Goal: Task Accomplishment & Management: Use online tool/utility

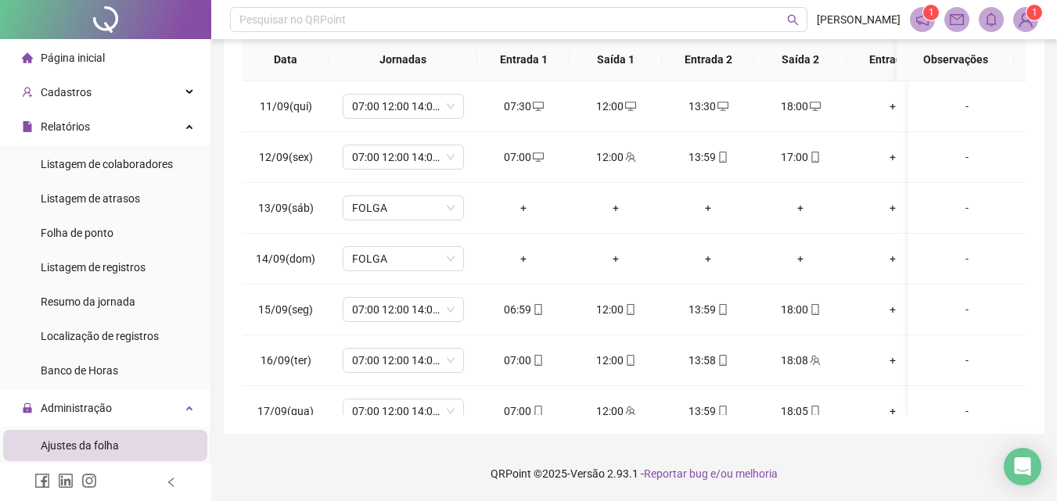
scroll to position [84, 0]
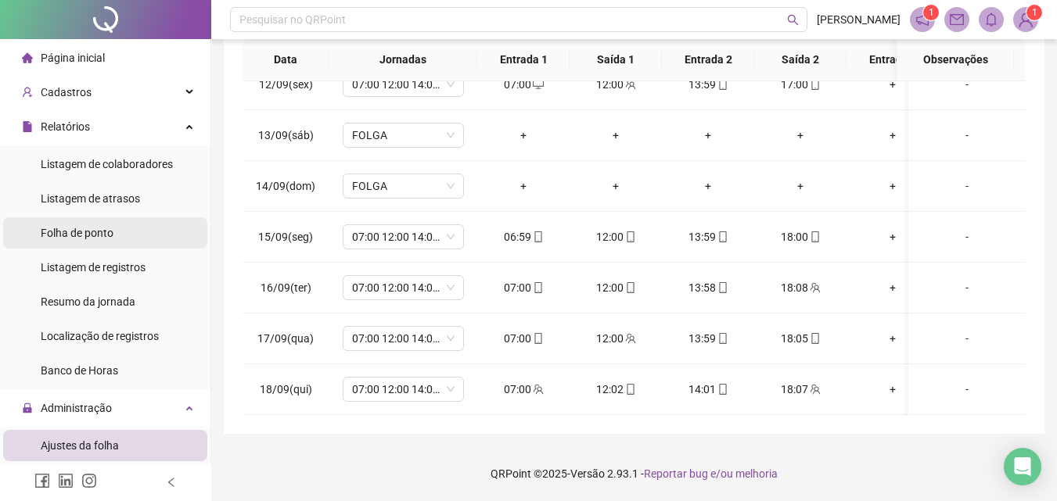
click at [119, 226] on li "Folha de ponto" at bounding box center [105, 232] width 204 height 31
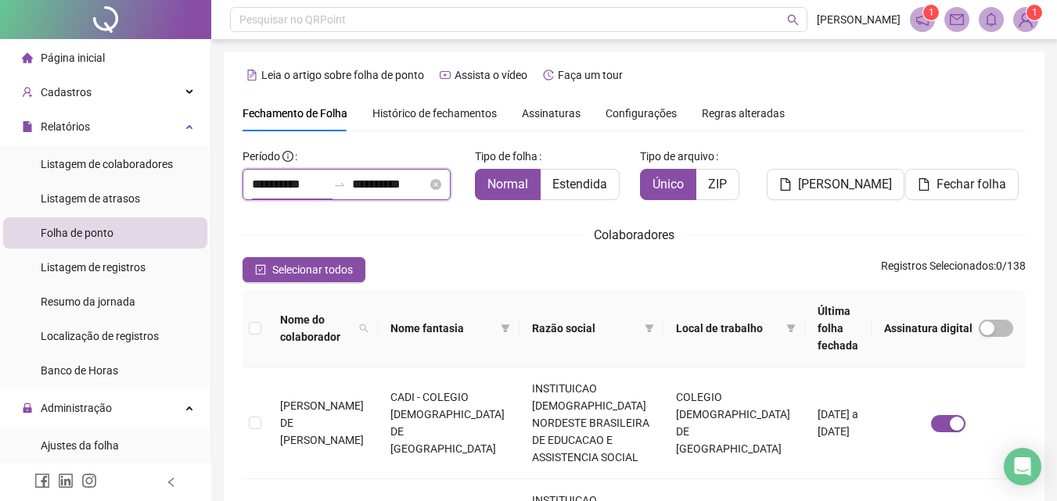
click at [279, 188] on input "**********" at bounding box center [289, 184] width 75 height 19
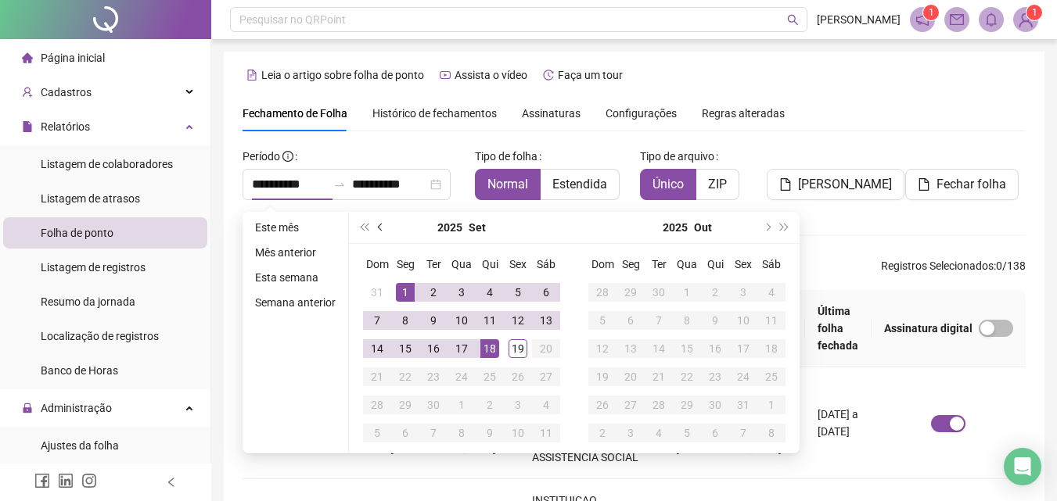
click at [378, 226] on span "prev-year" at bounding box center [382, 228] width 8 height 8
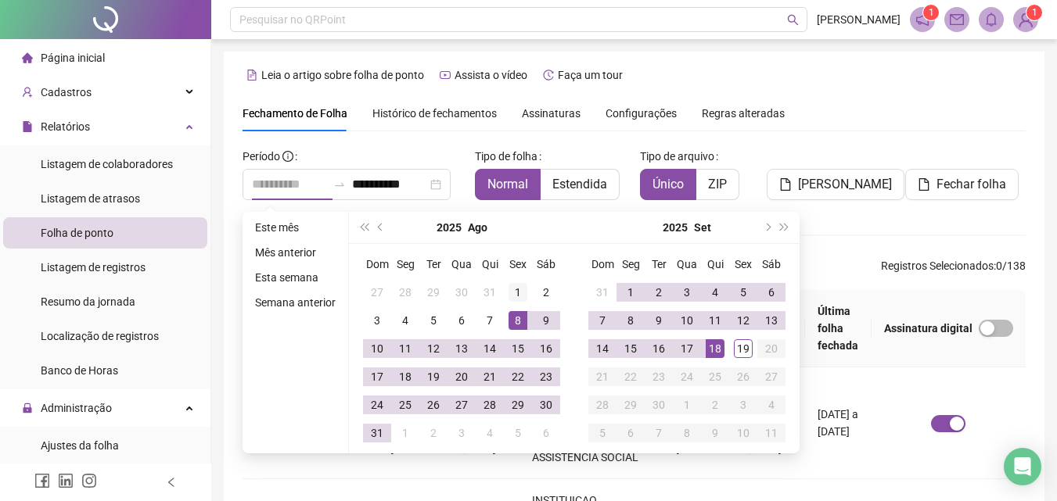
type input "**********"
click at [505, 293] on td "1" at bounding box center [518, 293] width 28 height 28
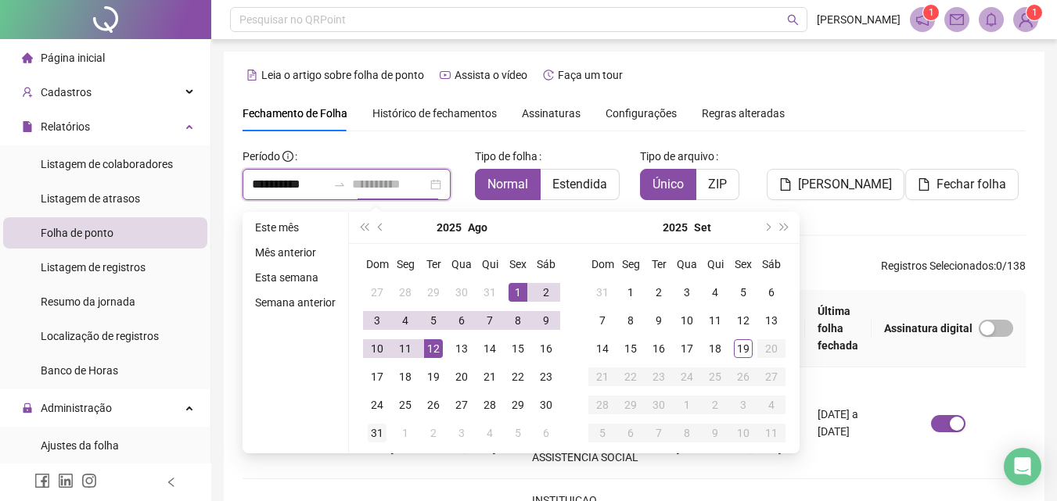
type input "**********"
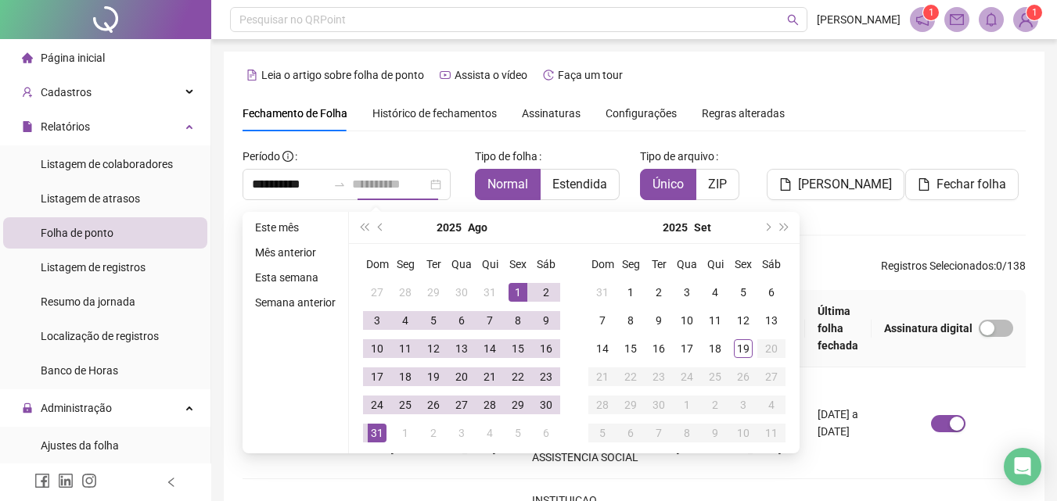
click at [379, 429] on div "31" at bounding box center [377, 433] width 19 height 19
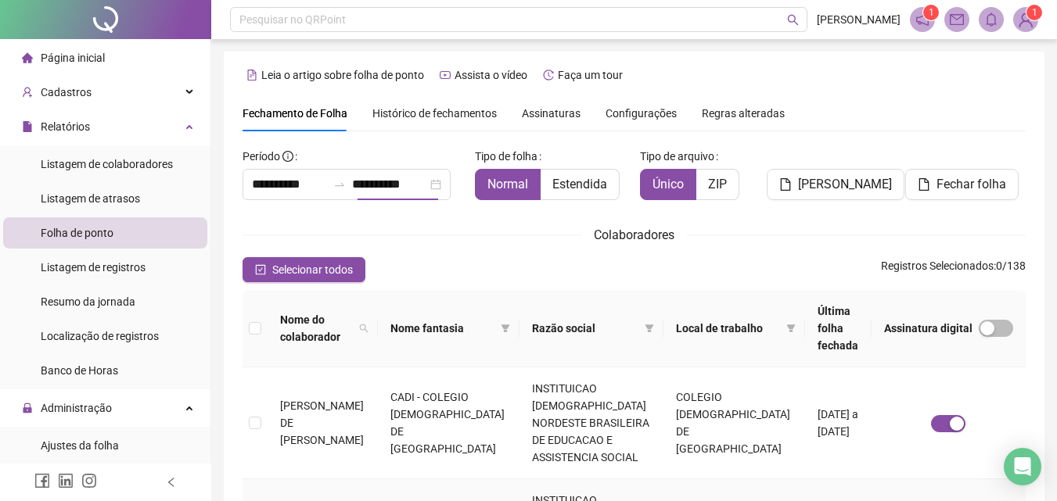
scroll to position [70, 0]
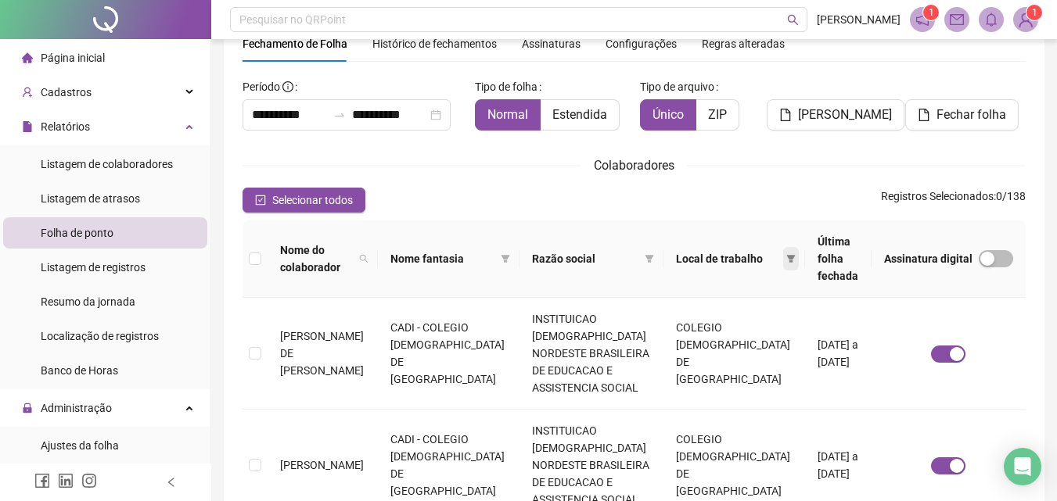
click at [787, 255] on icon "filter" at bounding box center [791, 259] width 9 height 8
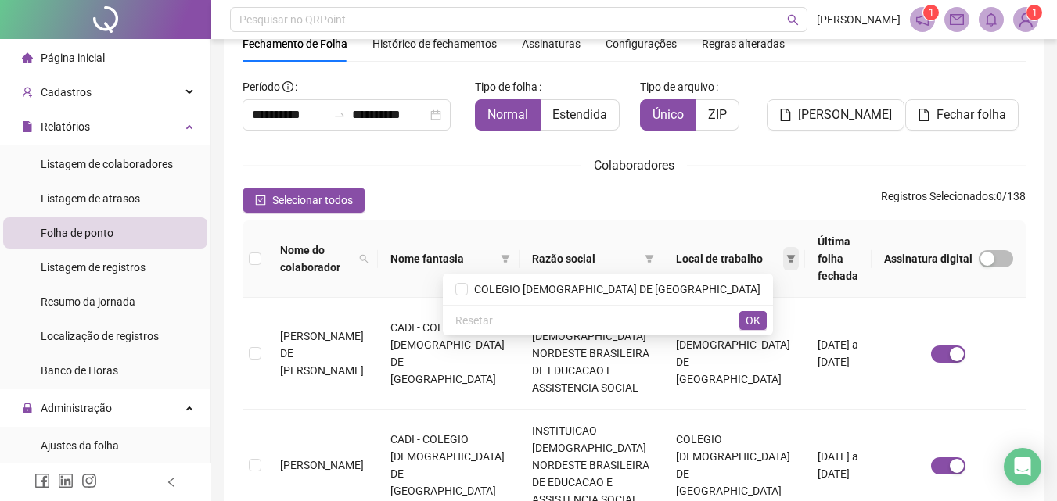
click at [787, 255] on icon "filter" at bounding box center [791, 259] width 9 height 8
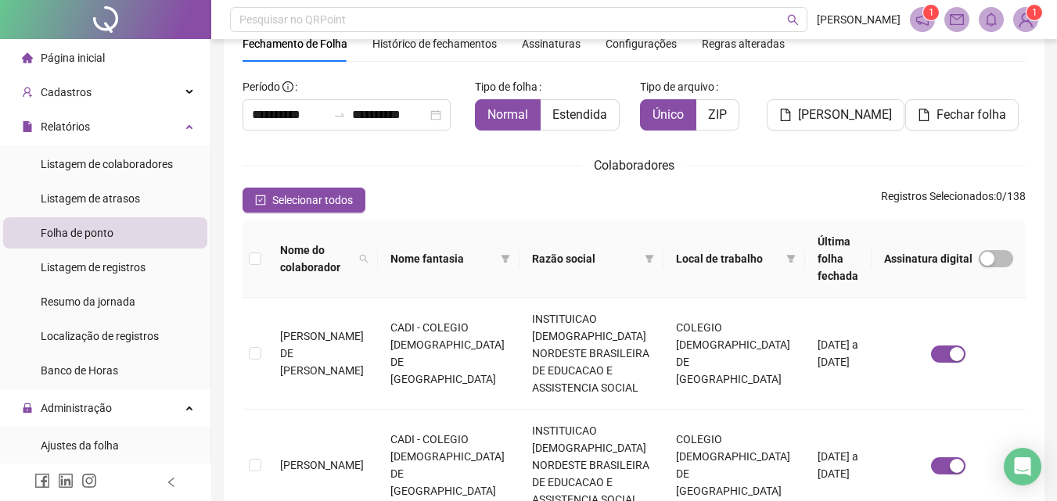
scroll to position [0, 0]
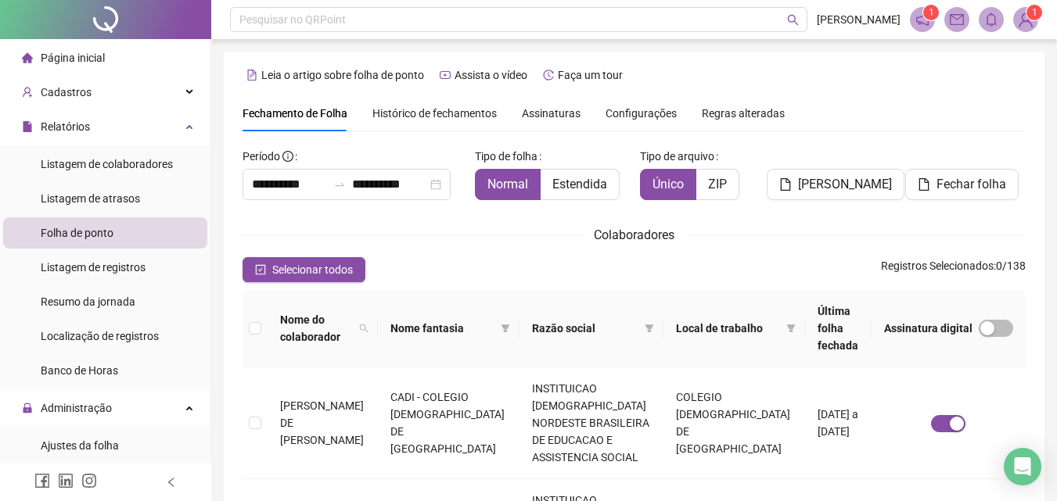
click at [539, 114] on span "Assinaturas" at bounding box center [551, 113] width 59 height 11
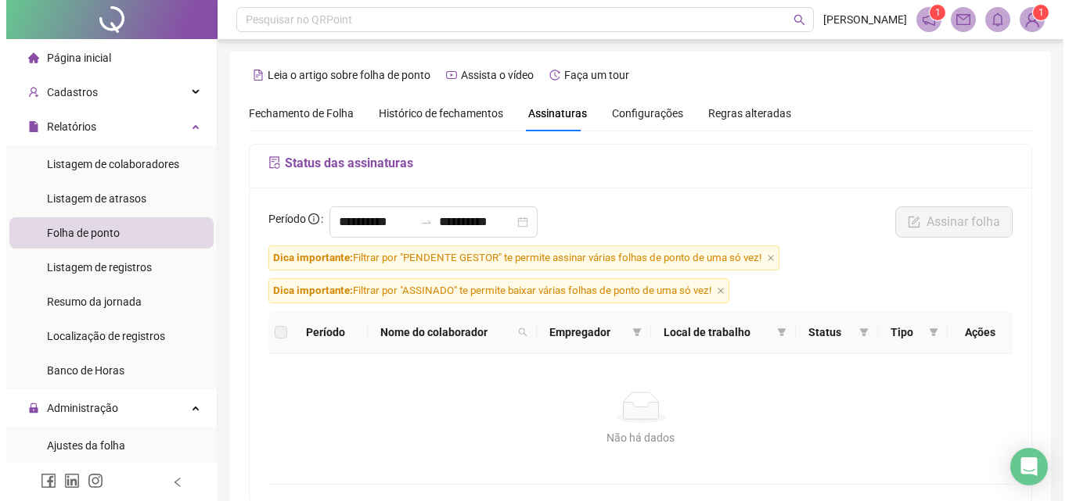
scroll to position [70, 0]
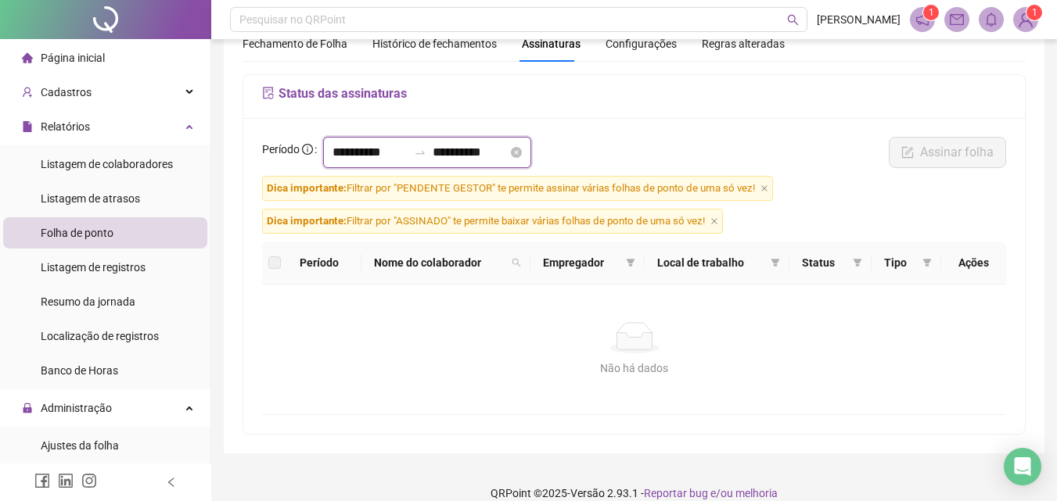
click at [378, 153] on input "**********" at bounding box center [369, 152] width 75 height 19
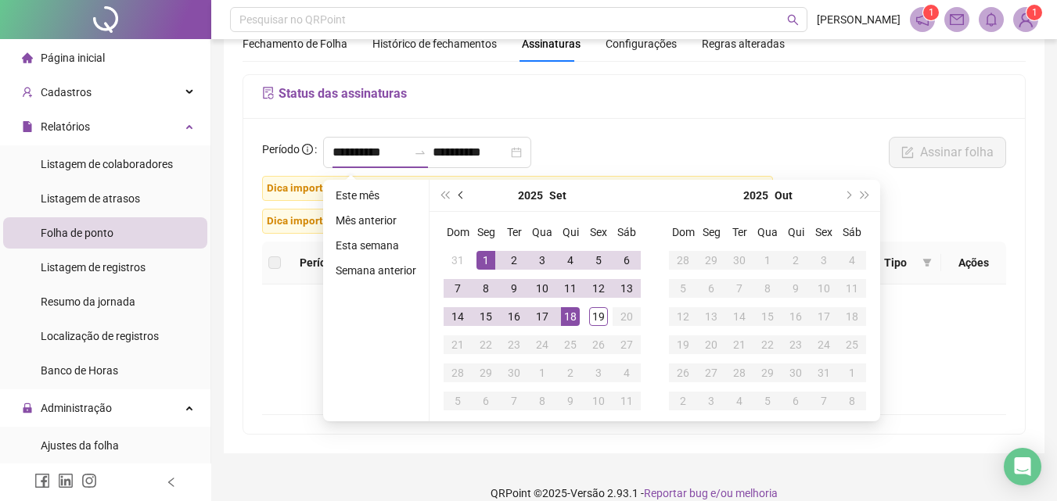
click at [455, 189] on button "prev-year" at bounding box center [461, 195] width 17 height 31
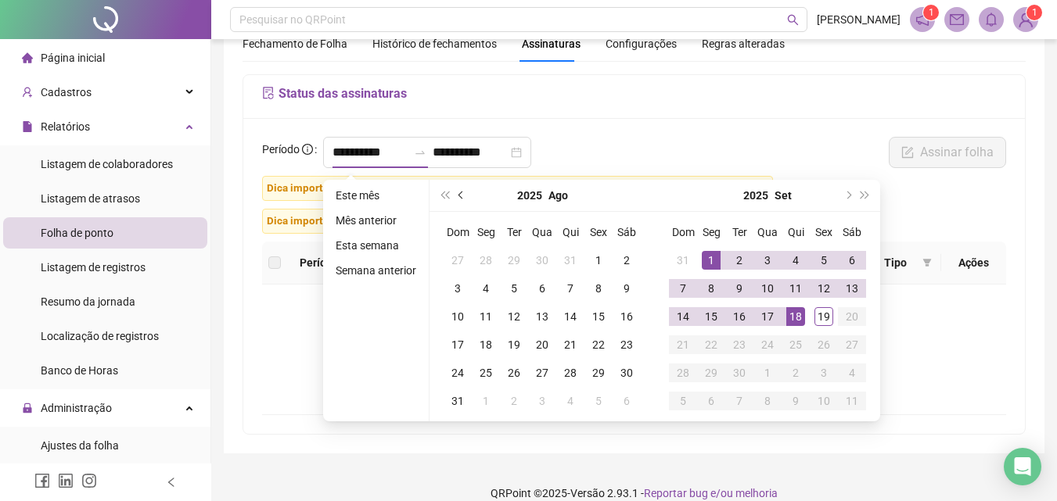
click at [459, 193] on span "prev-year" at bounding box center [462, 196] width 8 height 8
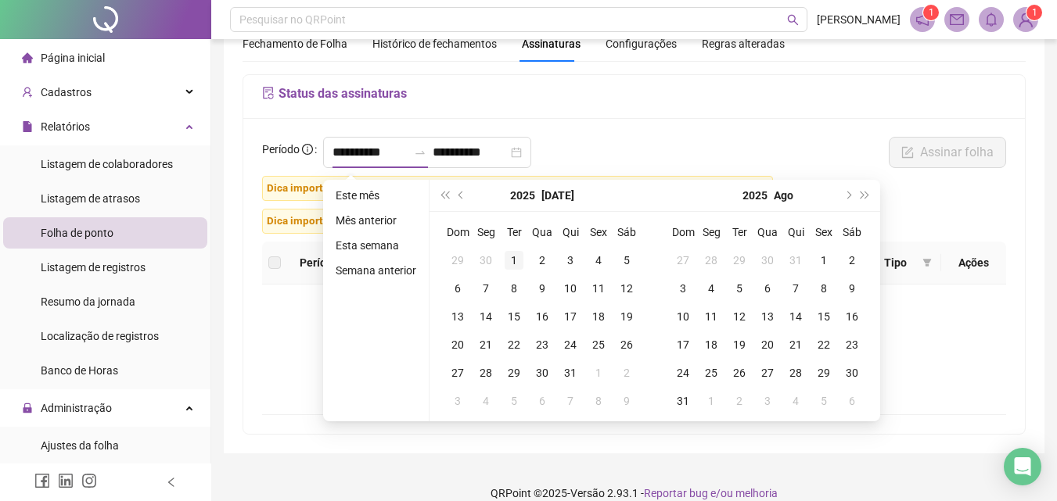
type input "**********"
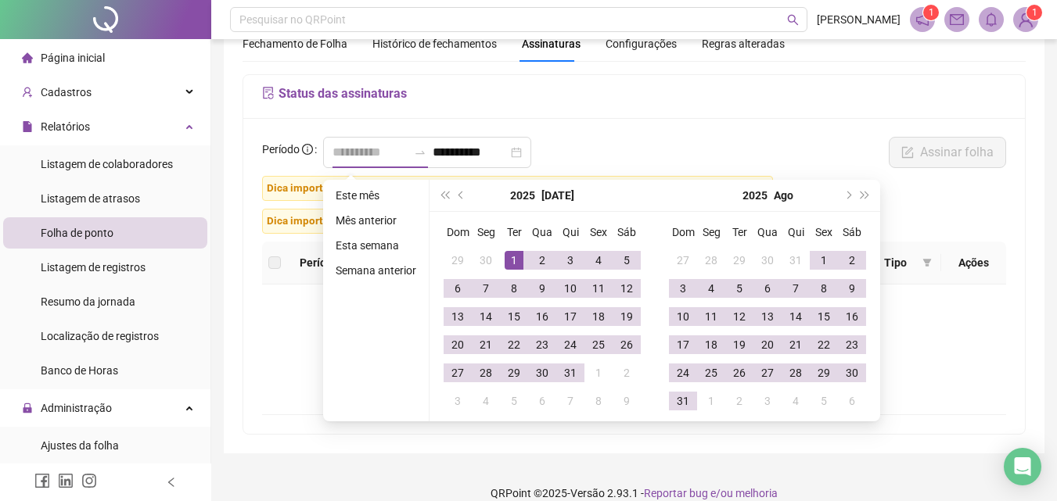
click at [508, 253] on div "1" at bounding box center [514, 260] width 19 height 19
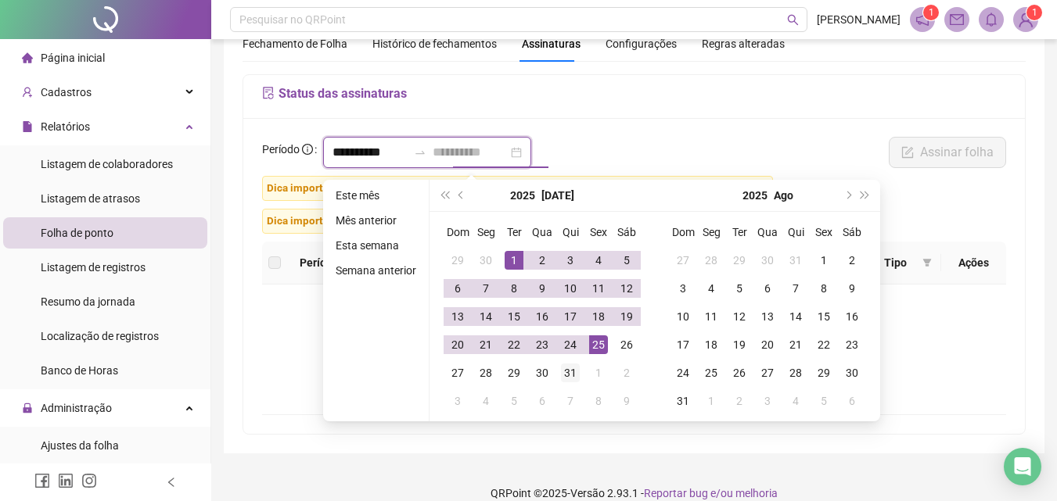
type input "**********"
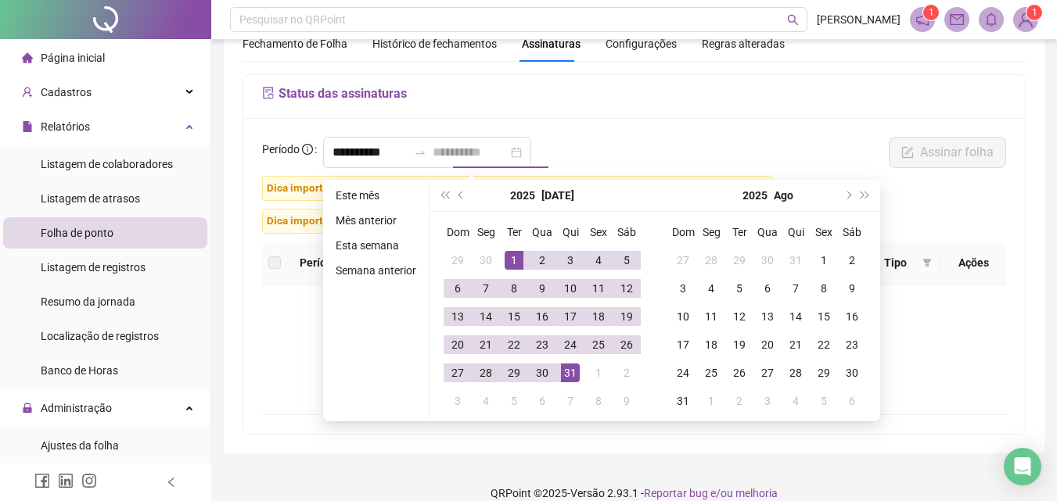
click at [577, 371] on div "31" at bounding box center [570, 373] width 19 height 19
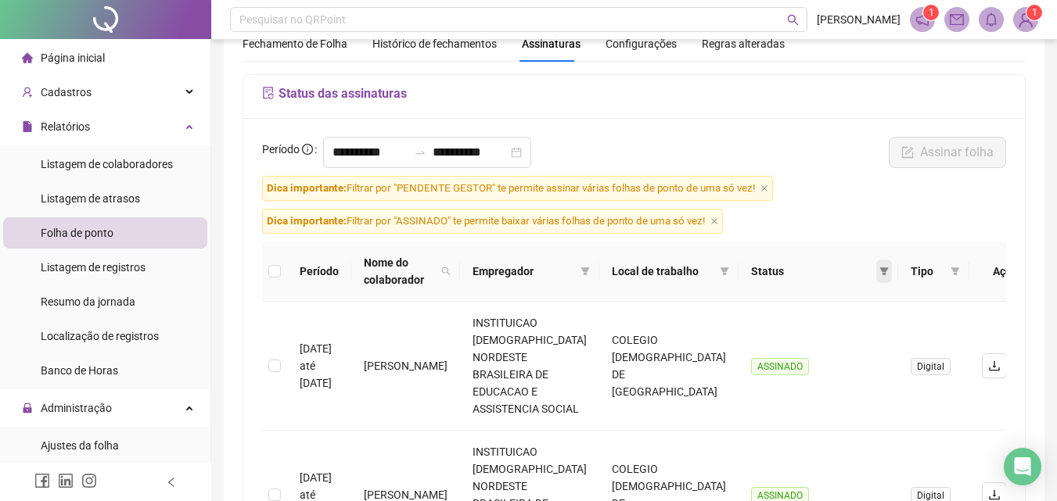
click at [880, 274] on icon "filter" at bounding box center [884, 272] width 9 height 8
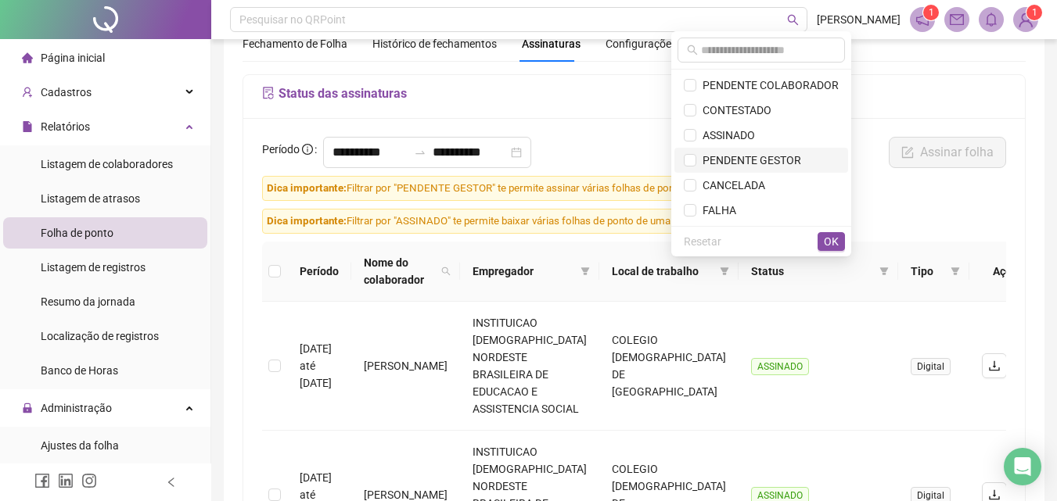
click at [766, 159] on span "PENDENTE GESTOR" at bounding box center [748, 160] width 105 height 13
click at [834, 243] on span "OK" at bounding box center [831, 241] width 15 height 17
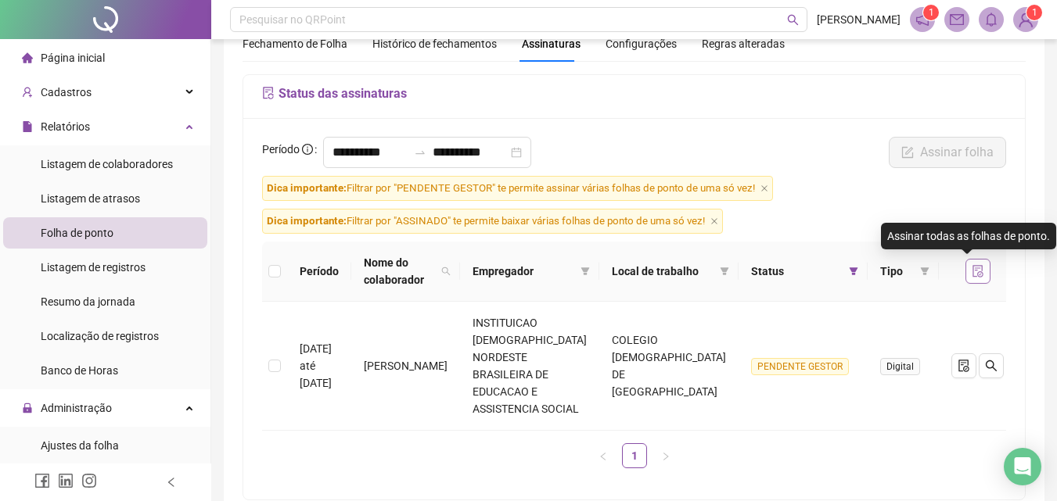
click at [972, 275] on icon "file-done" at bounding box center [977, 271] width 10 height 13
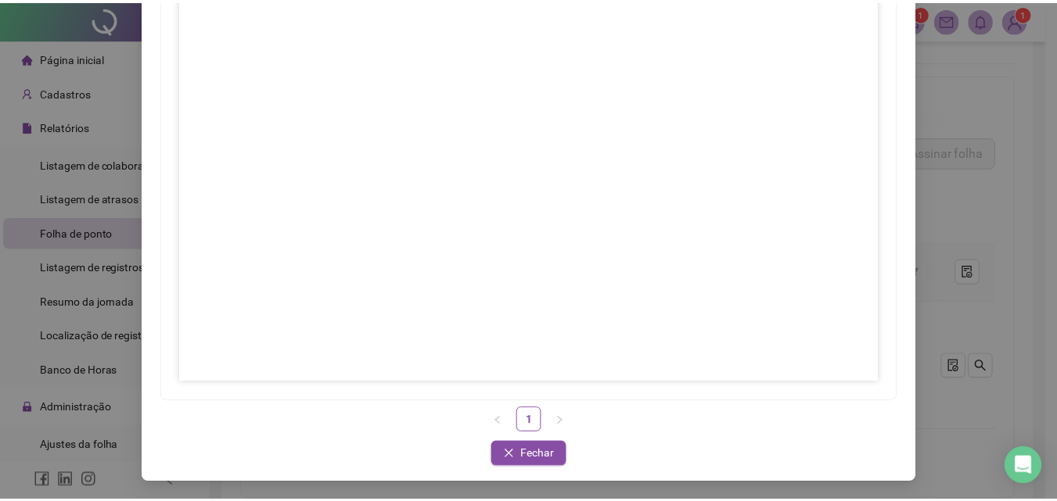
scroll to position [226, 0]
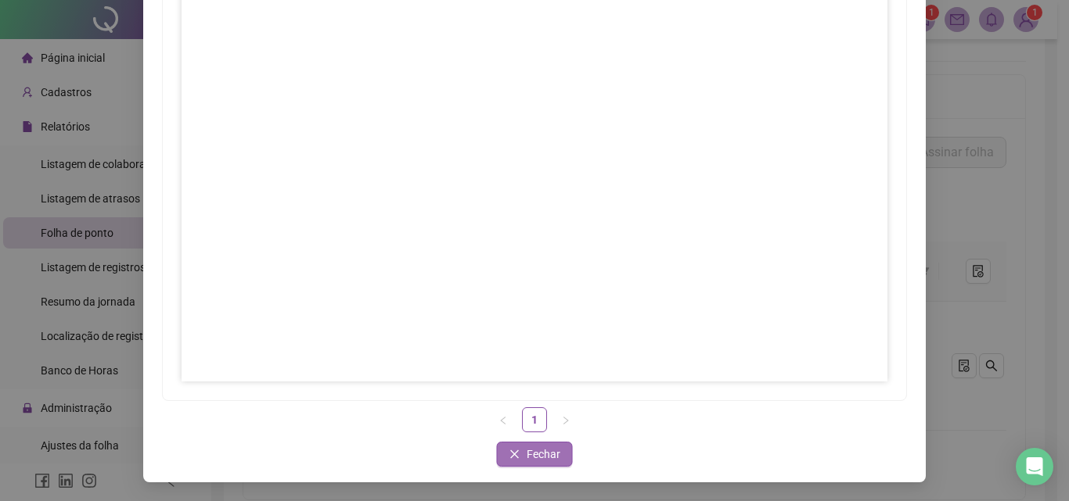
click at [534, 444] on button "Fechar" at bounding box center [535, 454] width 76 height 25
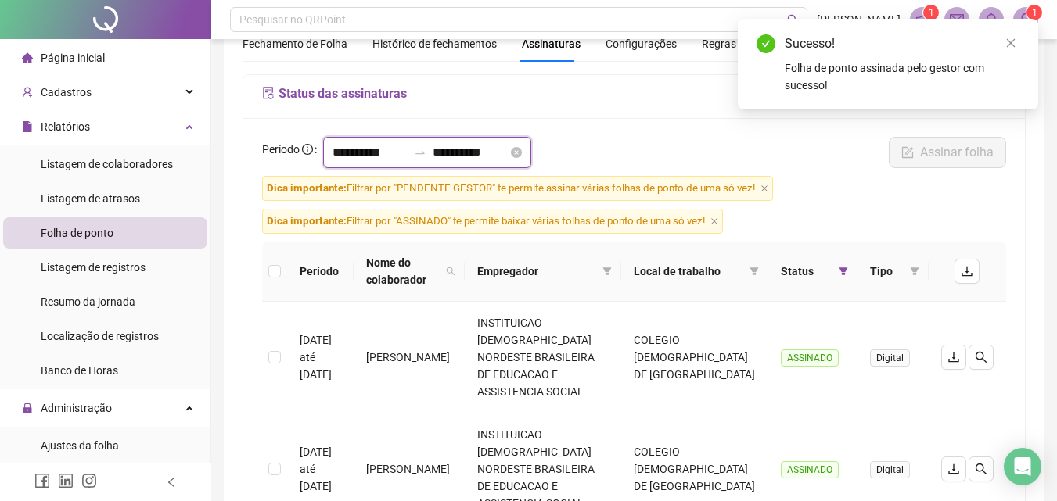
click at [367, 156] on input "**********" at bounding box center [369, 152] width 75 height 19
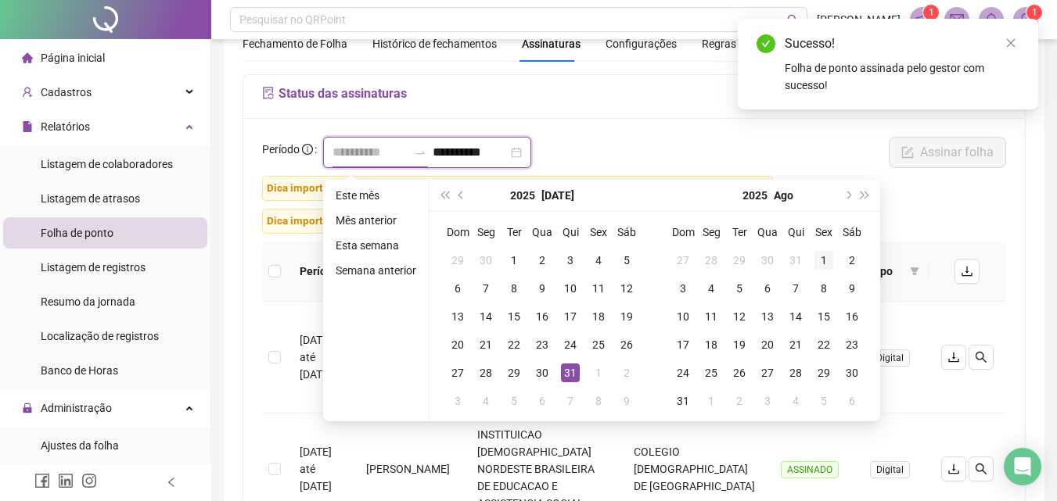
type input "**********"
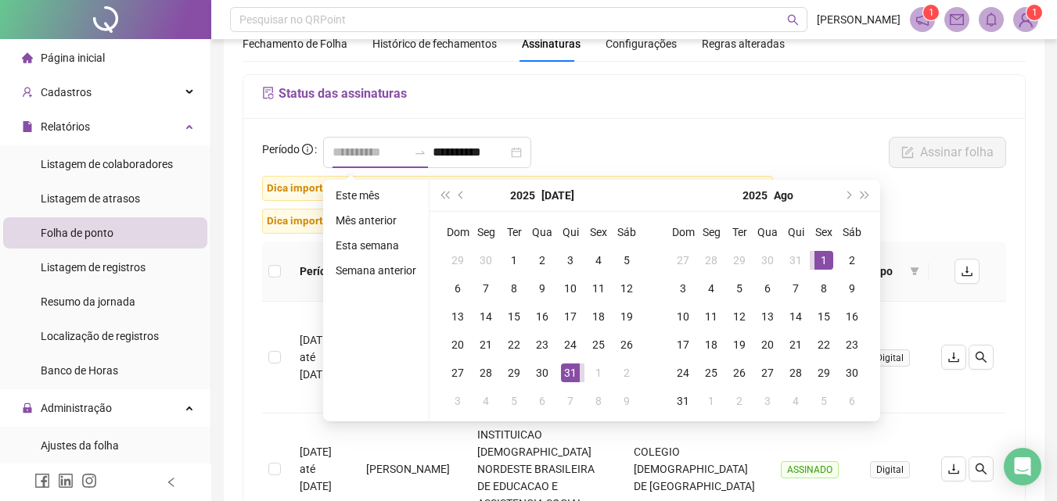
click at [828, 262] on div "1" at bounding box center [823, 260] width 19 height 19
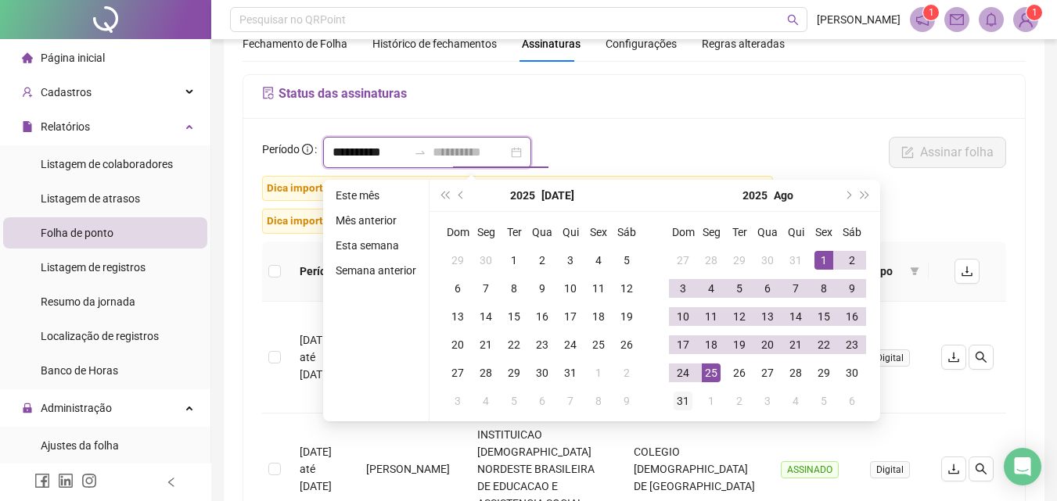
type input "**********"
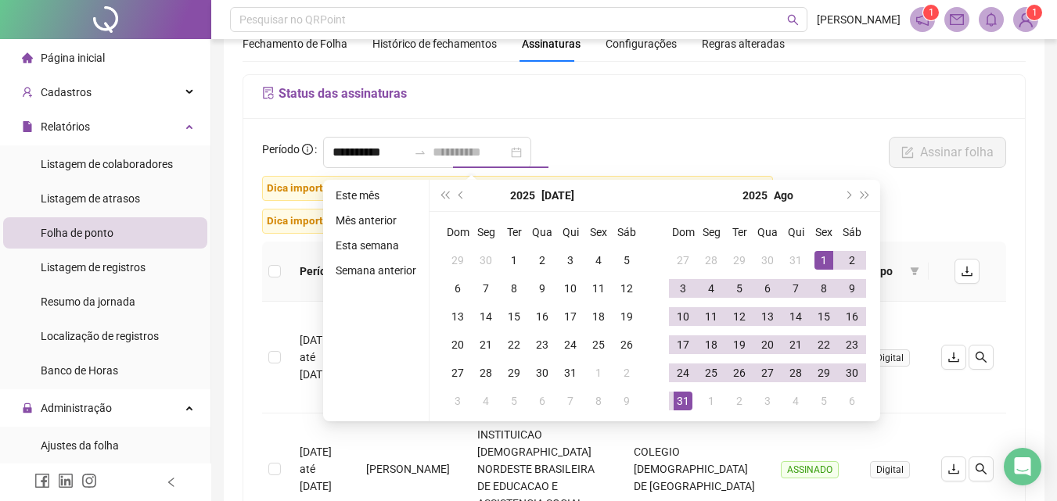
click at [674, 394] on div "31" at bounding box center [683, 401] width 19 height 19
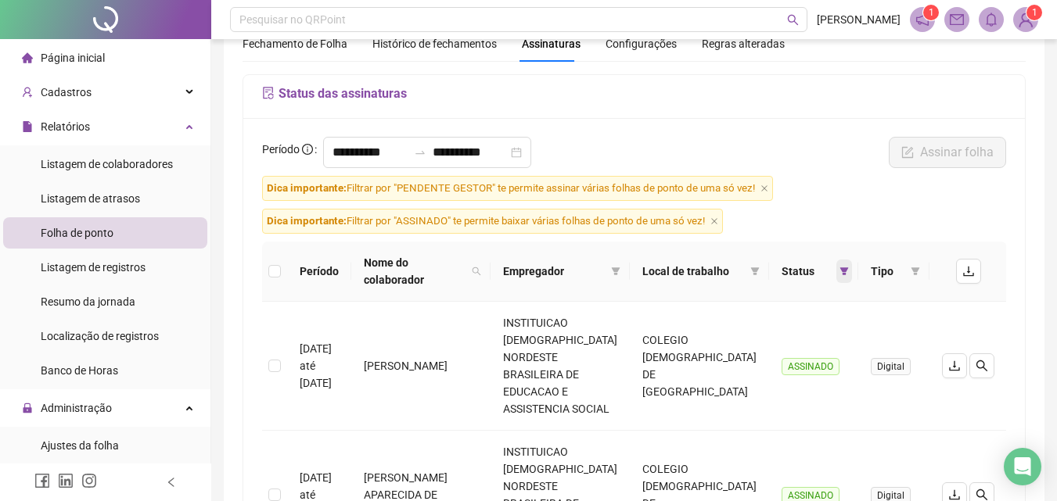
click at [848, 270] on span at bounding box center [844, 271] width 16 height 23
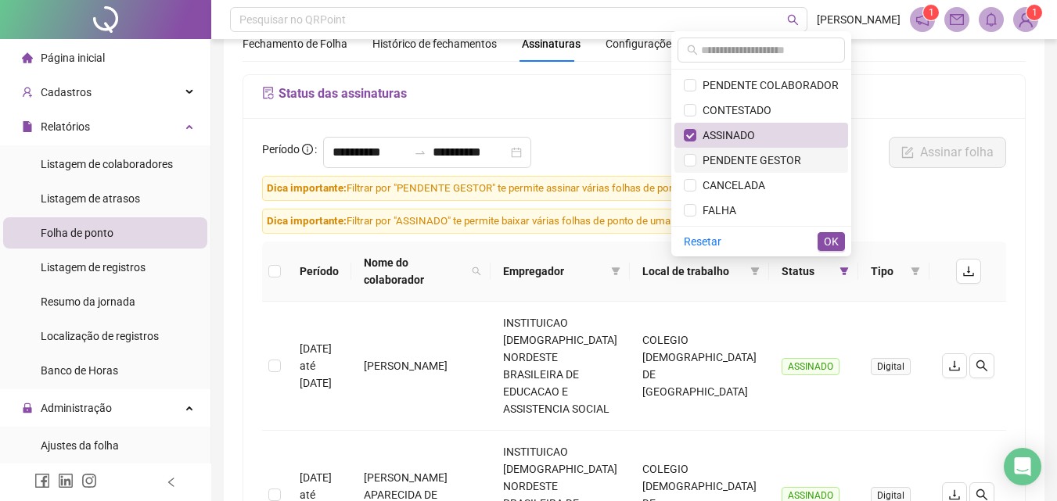
click at [809, 170] on li "PENDENTE GESTOR" at bounding box center [761, 160] width 174 height 25
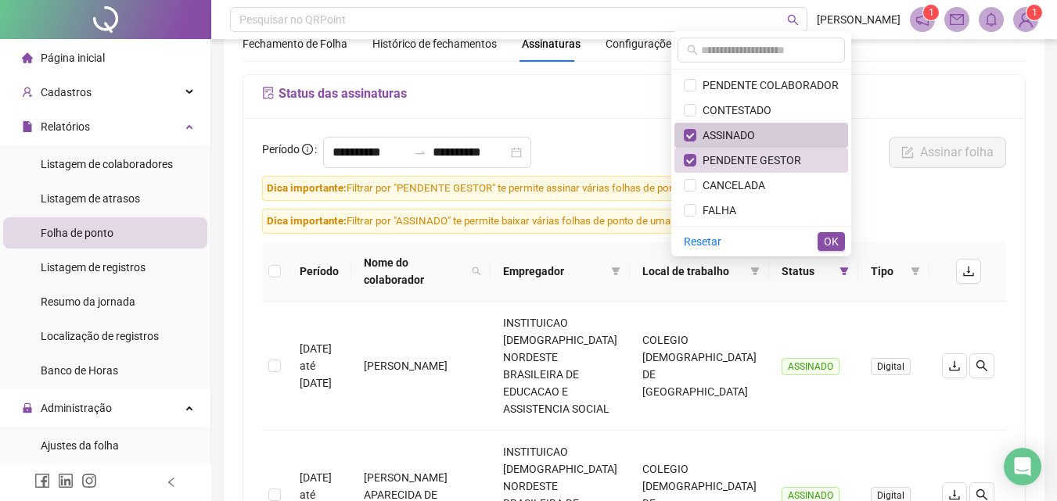
click at [803, 138] on span "ASSINADO" at bounding box center [761, 135] width 155 height 17
click at [832, 243] on span "OK" at bounding box center [831, 241] width 15 height 17
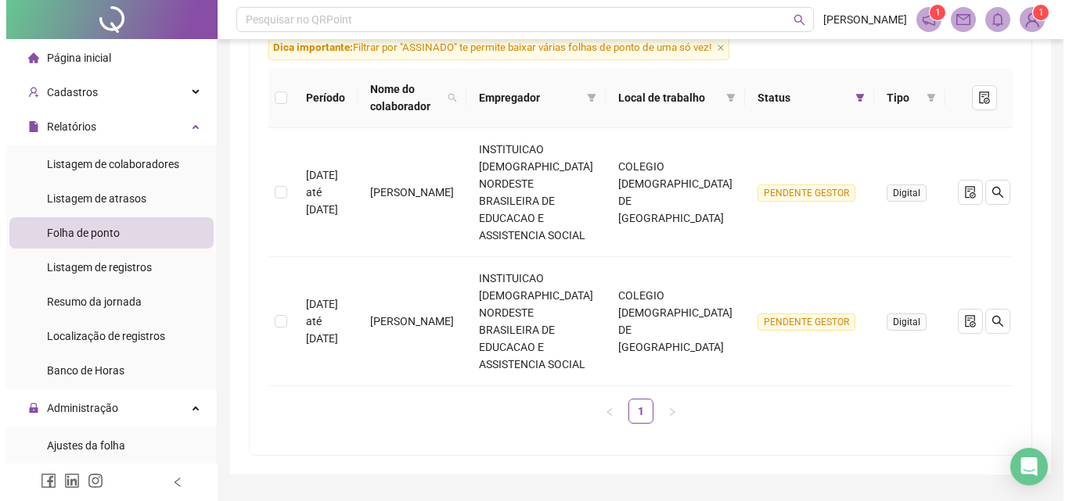
scroll to position [250, 0]
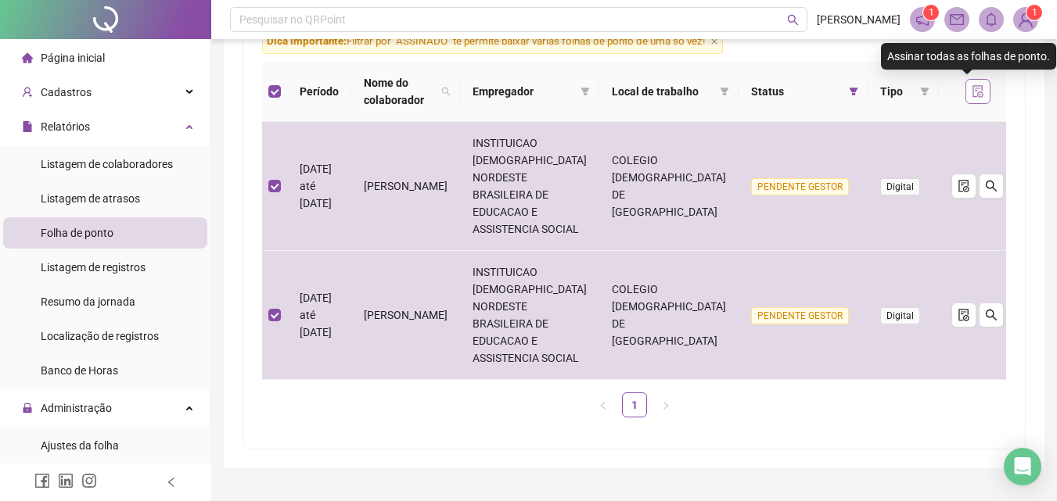
click at [972, 91] on icon "file-done" at bounding box center [977, 91] width 10 height 13
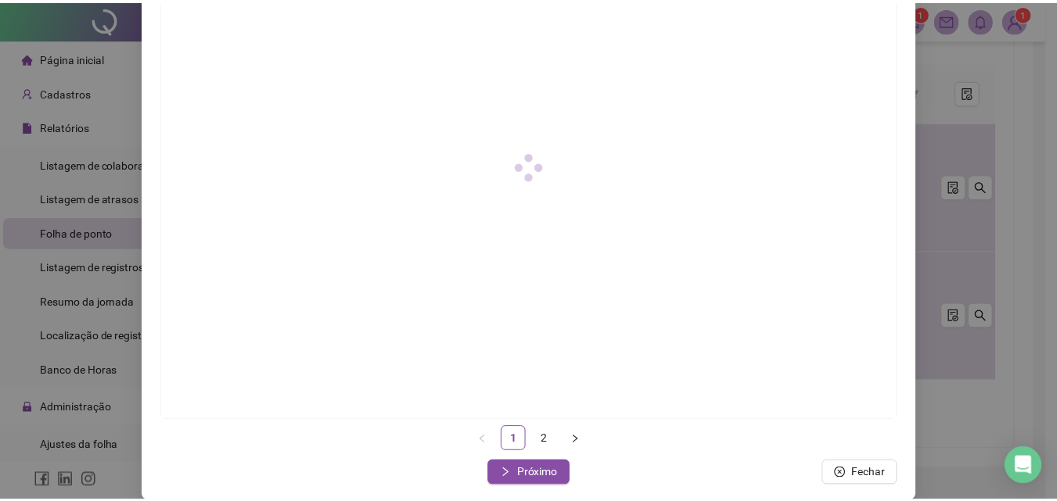
scroll to position [226, 0]
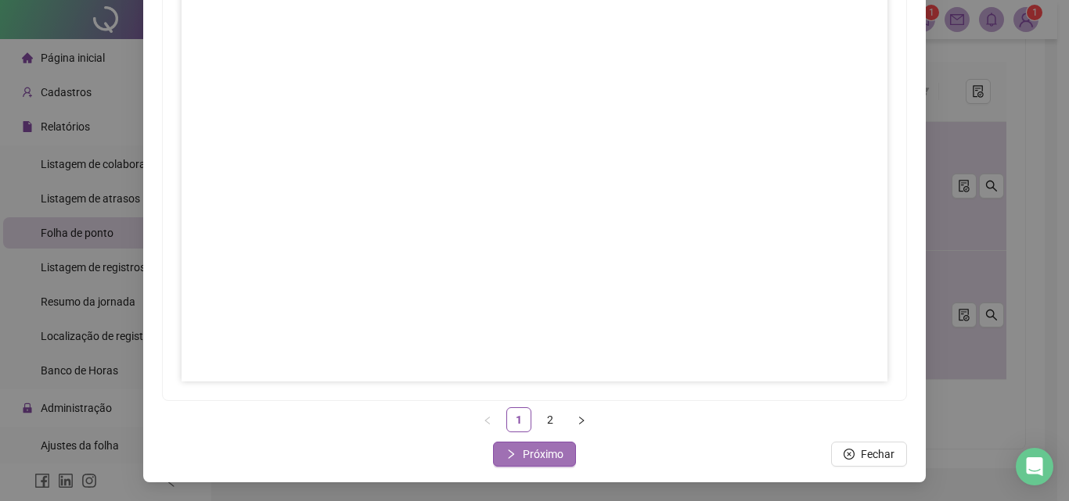
click at [537, 458] on span "Próximo" at bounding box center [543, 454] width 41 height 17
click at [548, 452] on span "Fechar" at bounding box center [543, 454] width 34 height 17
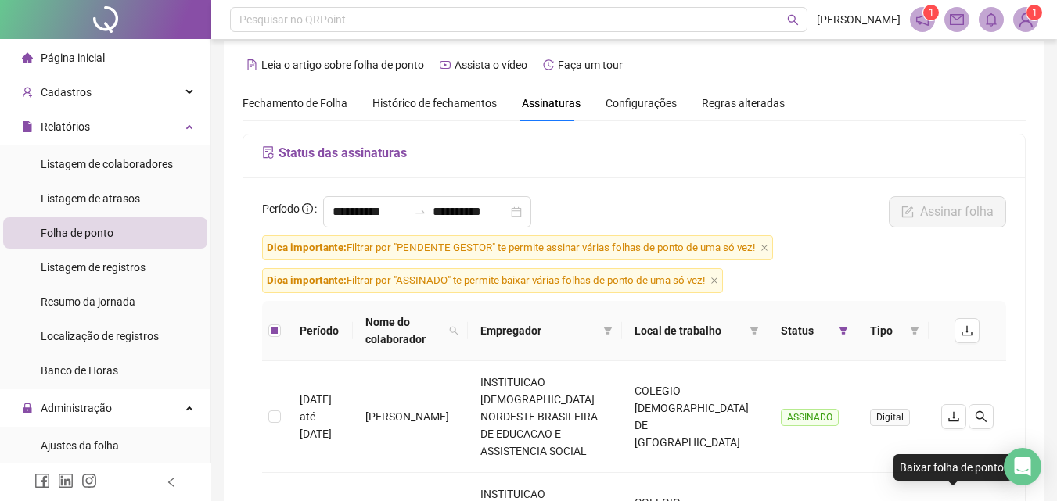
scroll to position [0, 0]
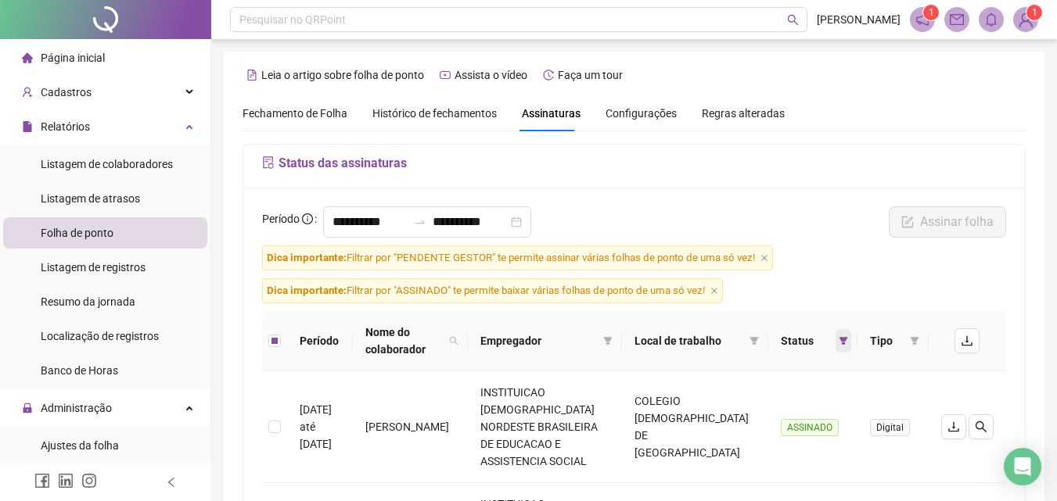
click at [843, 340] on icon "filter" at bounding box center [843, 341] width 9 height 8
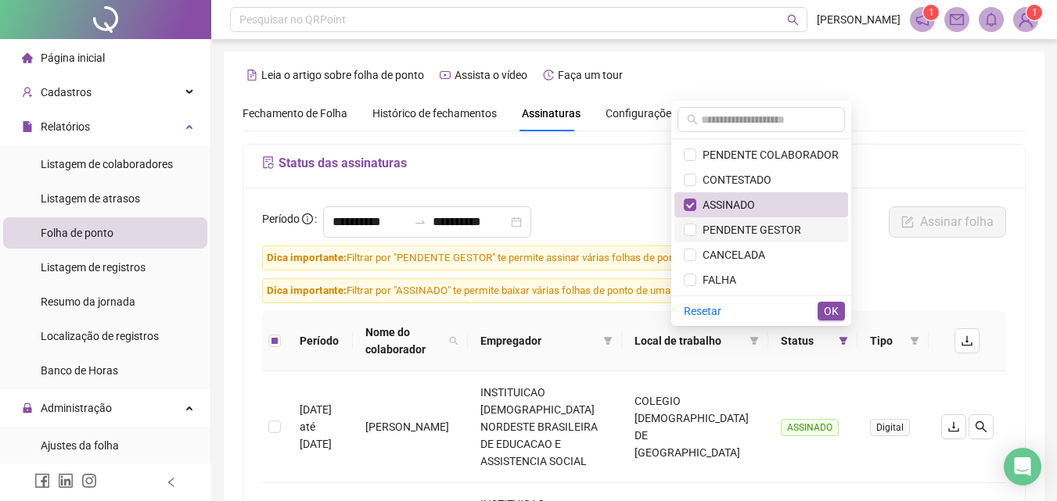
click at [794, 232] on span "PENDENTE GESTOR" at bounding box center [748, 230] width 105 height 13
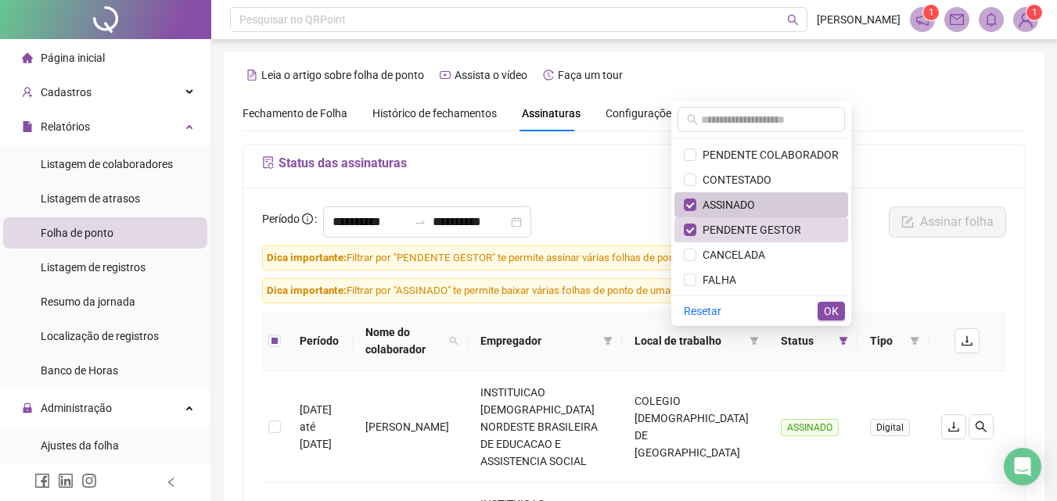
click at [774, 199] on span "ASSINADO" at bounding box center [761, 204] width 155 height 17
click at [843, 320] on button "OK" at bounding box center [831, 311] width 27 height 19
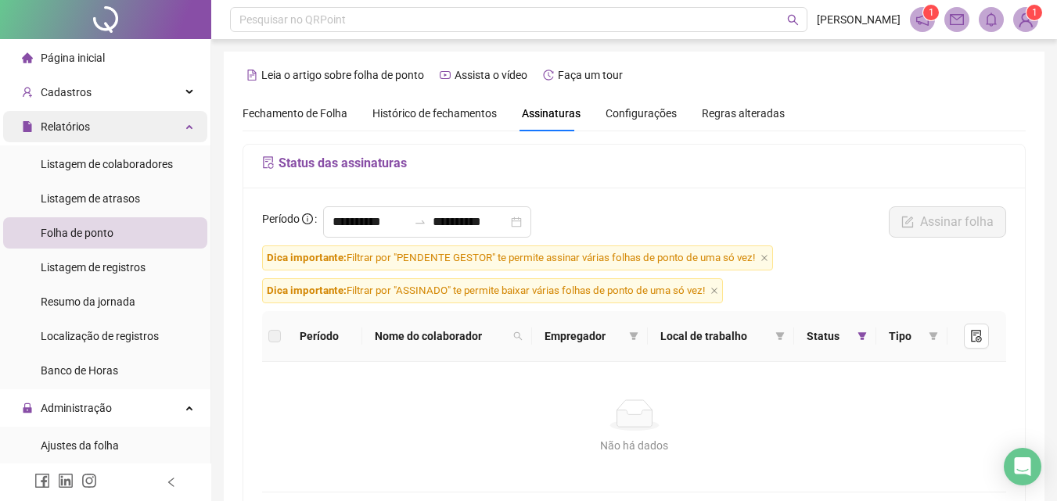
click at [119, 135] on div "Relatórios" at bounding box center [105, 126] width 204 height 31
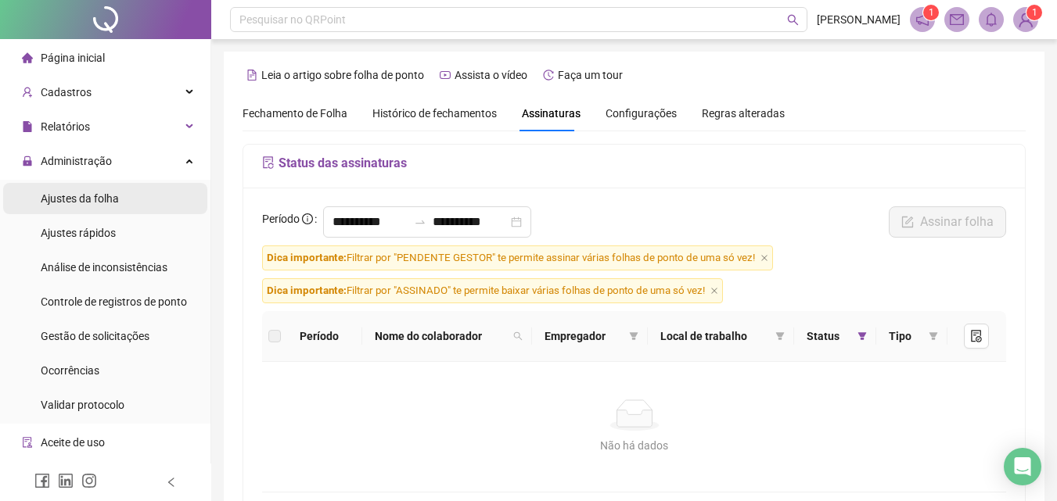
click at [120, 199] on li "Ajustes da folha" at bounding box center [105, 198] width 204 height 31
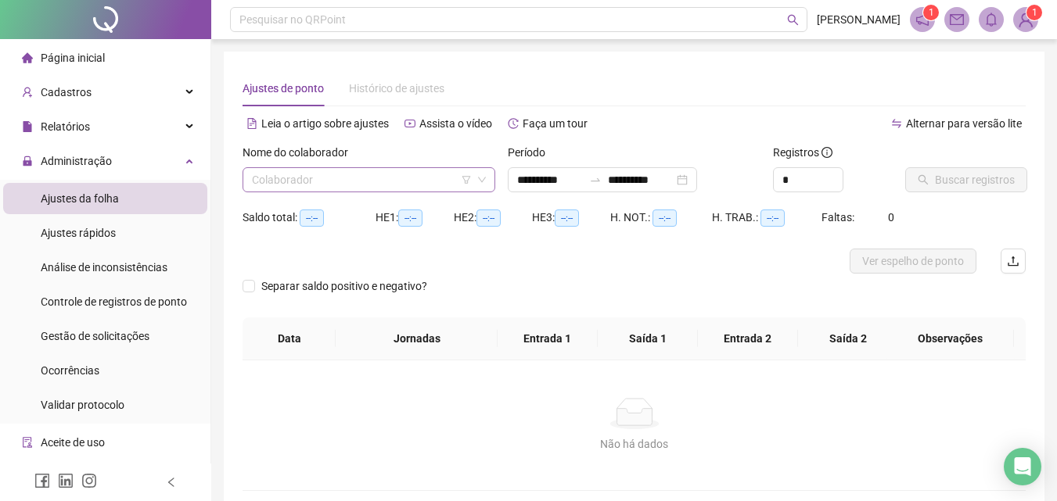
type input "**********"
click at [394, 180] on input "search" at bounding box center [362, 179] width 220 height 23
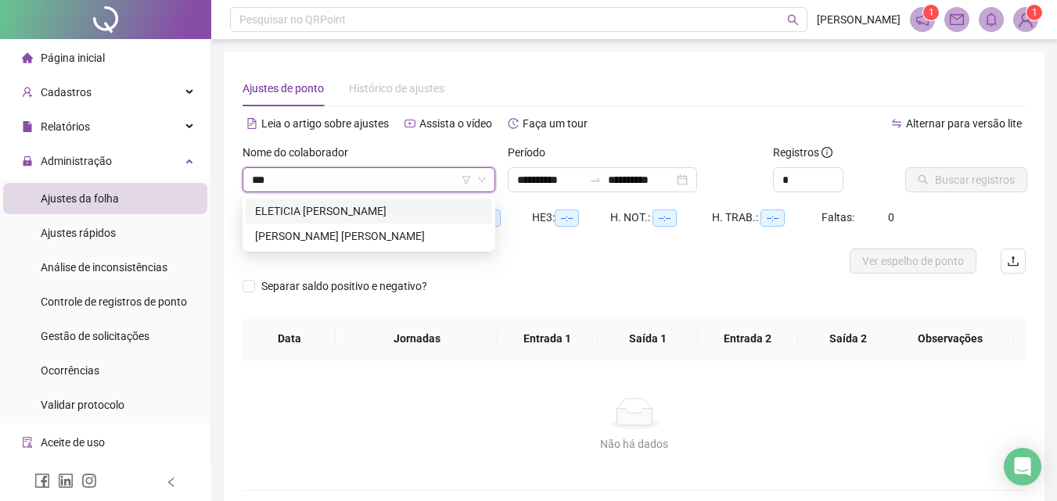
type input "****"
click at [338, 233] on div "[PERSON_NAME] [PERSON_NAME]" at bounding box center [369, 236] width 228 height 17
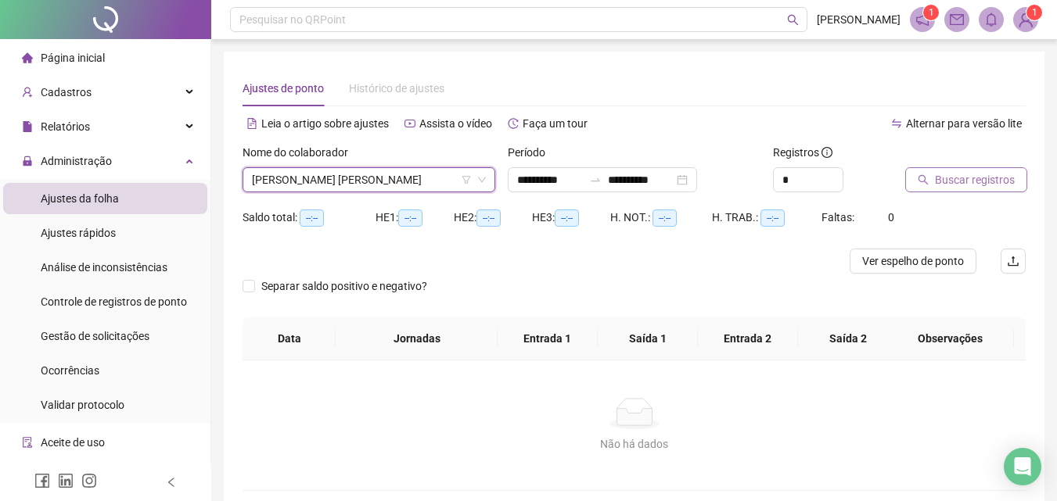
click at [940, 188] on span "Buscar registros" at bounding box center [975, 179] width 80 height 17
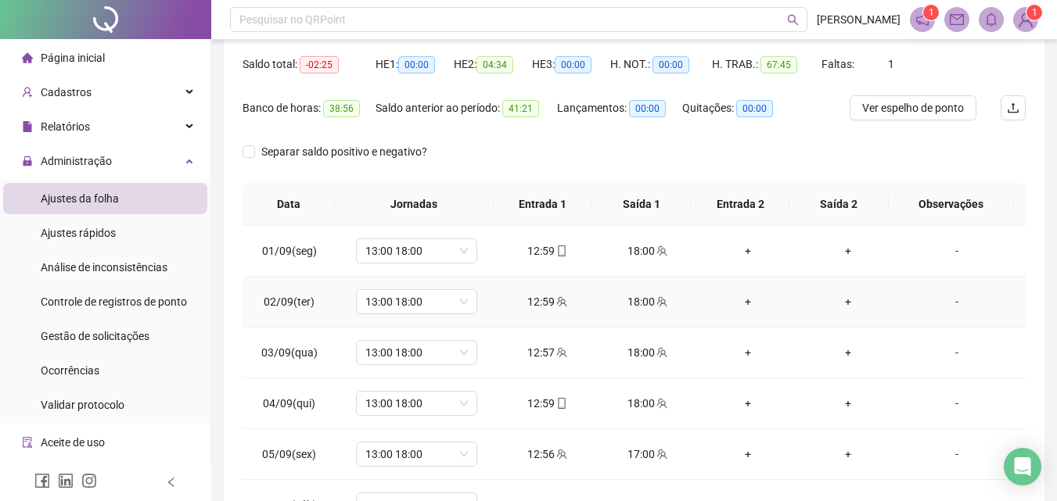
scroll to position [156, 0]
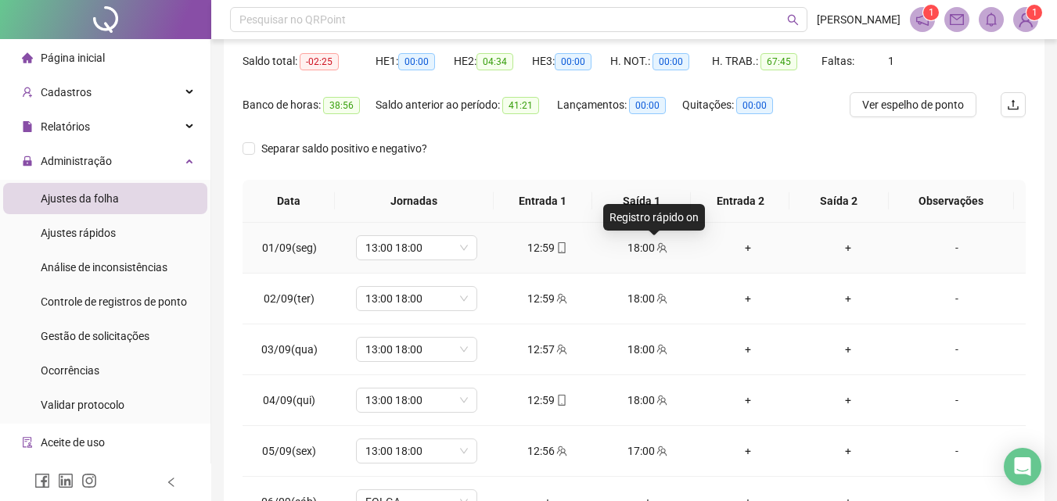
click at [657, 250] on icon "team" at bounding box center [662, 248] width 10 height 10
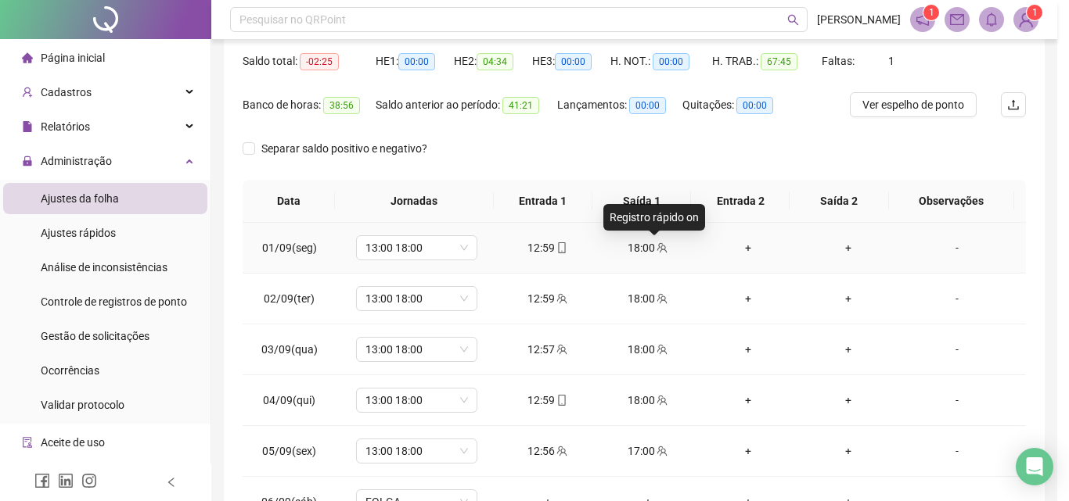
type input "**********"
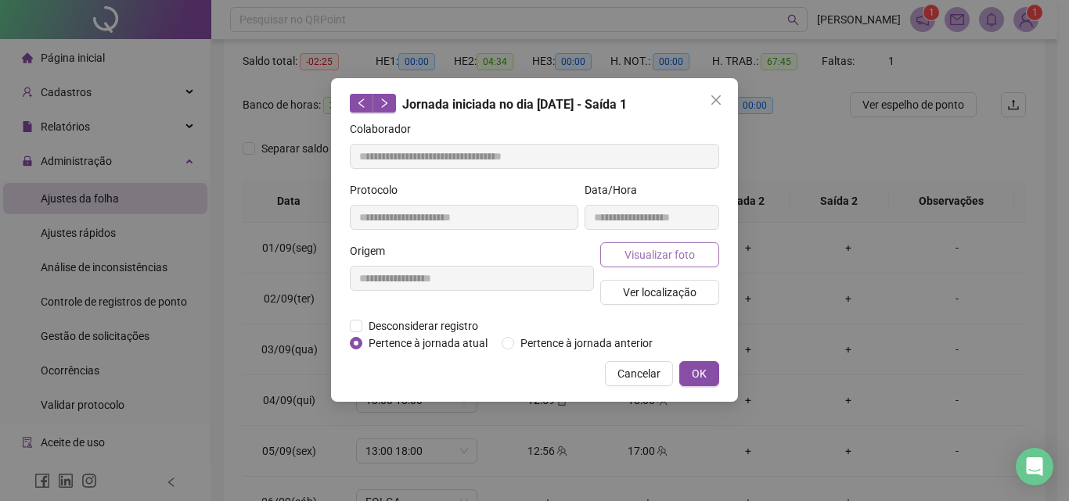
click at [656, 260] on span "Visualizar foto" at bounding box center [659, 254] width 70 height 17
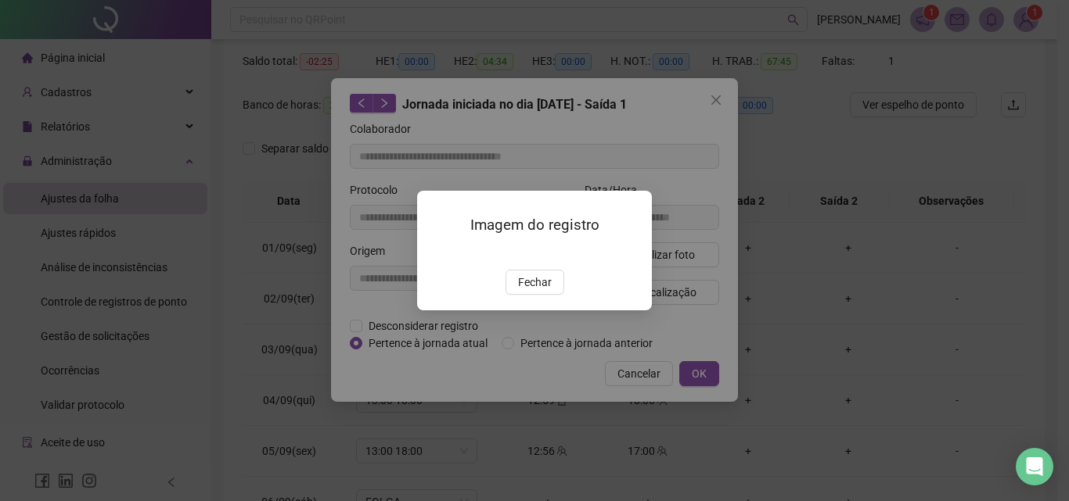
click at [436, 253] on img at bounding box center [436, 253] width 0 height 0
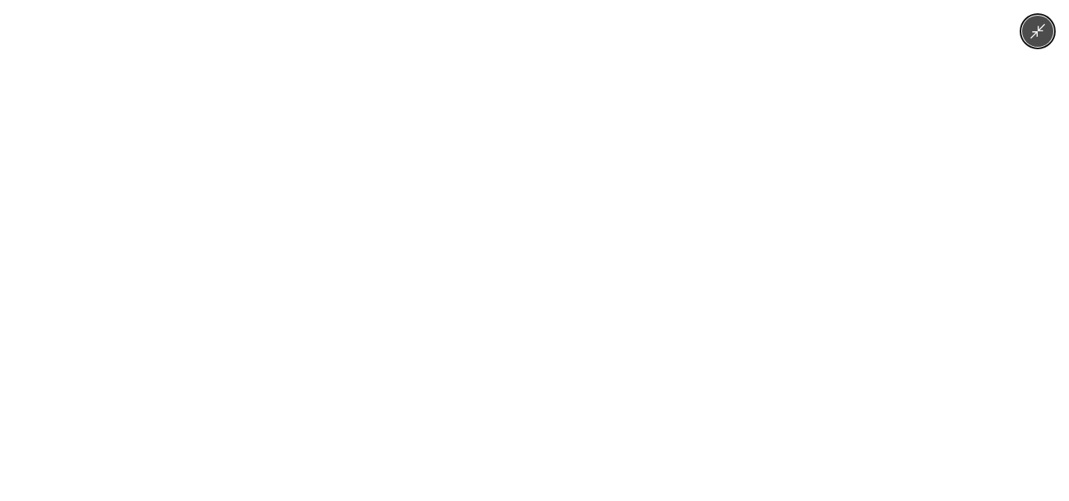
click at [558, 262] on img at bounding box center [534, 250] width 669 height 501
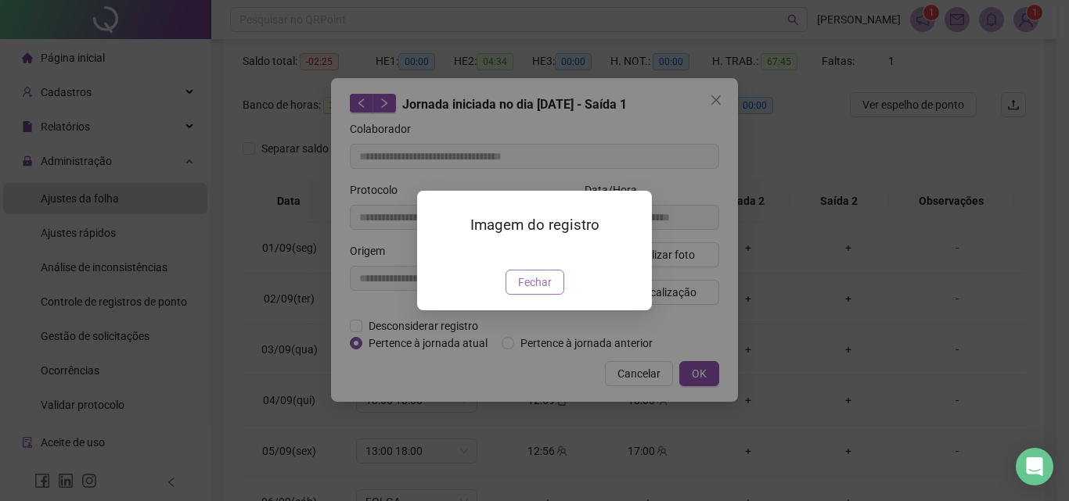
click at [549, 291] on span "Fechar" at bounding box center [535, 282] width 34 height 17
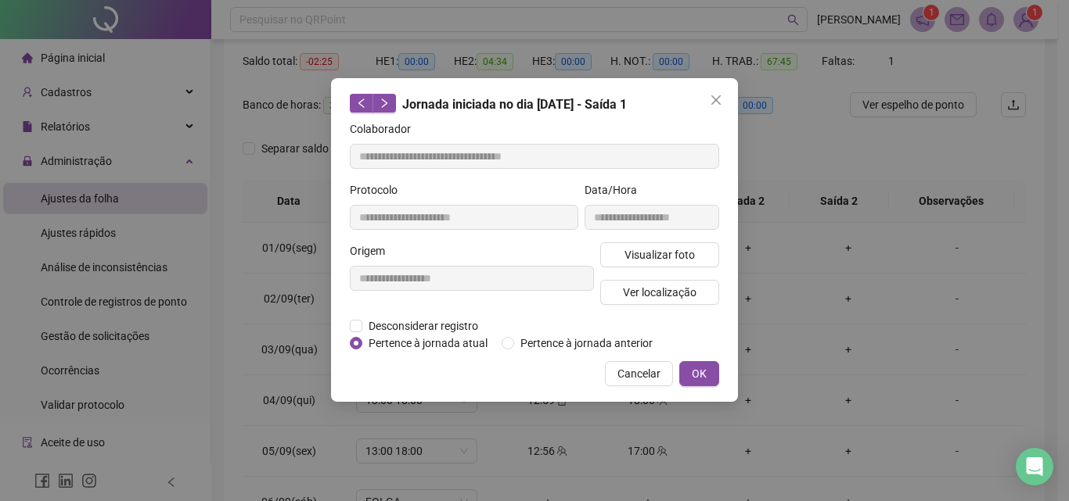
drag, startPoint x: 712, startPoint y: 99, endPoint x: 708, endPoint y: 134, distance: 35.4
click at [713, 99] on icon "close" at bounding box center [716, 100] width 13 height 13
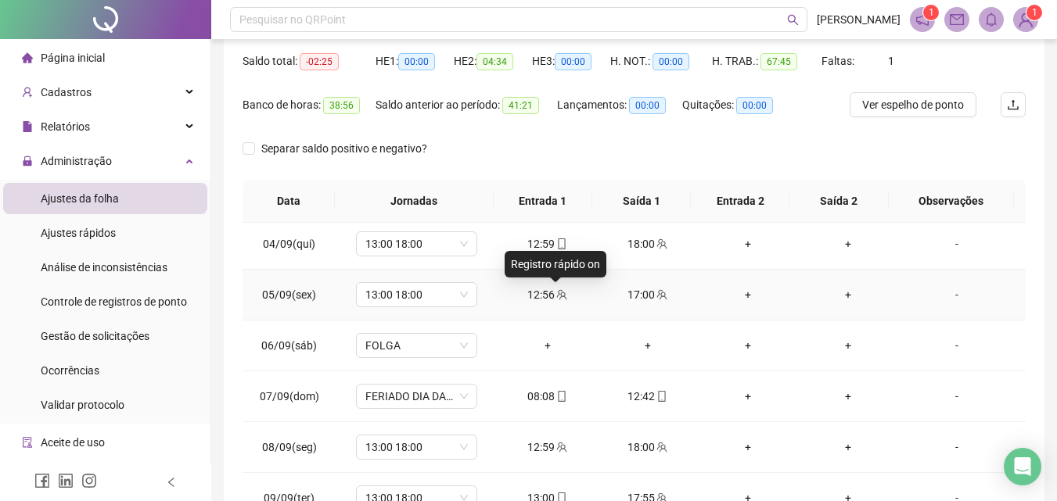
click at [560, 294] on icon "team" at bounding box center [562, 294] width 10 height 10
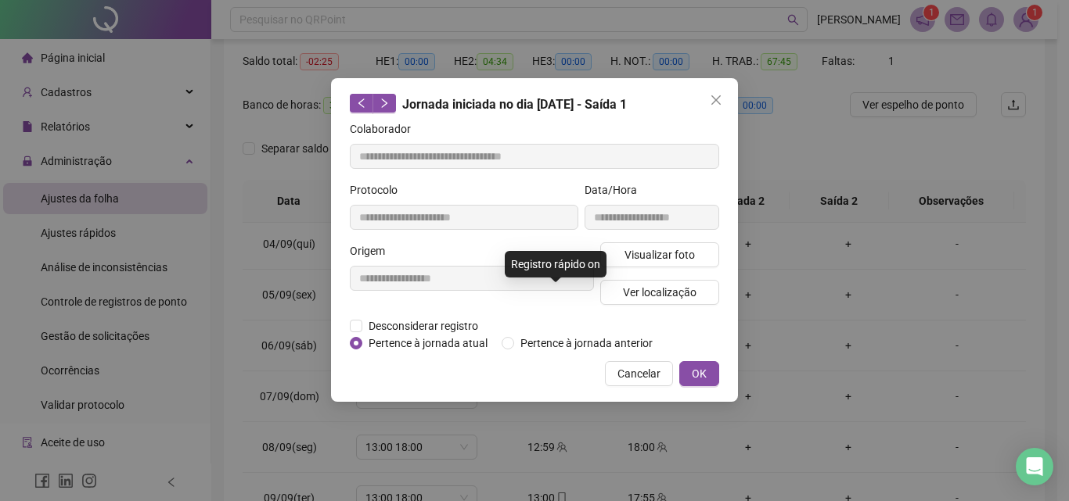
type input "**********"
click at [639, 261] on span "Visualizar foto" at bounding box center [659, 254] width 70 height 17
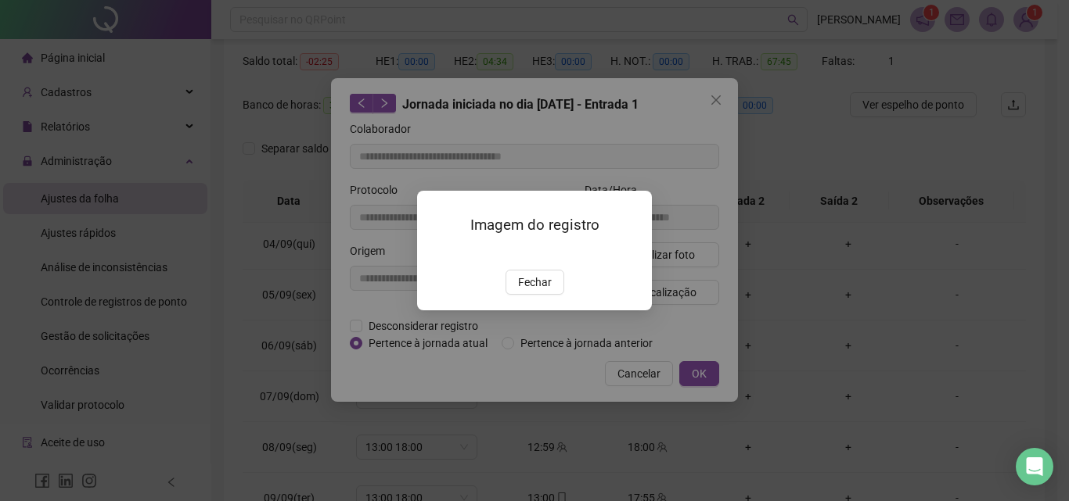
drag, startPoint x: 544, startPoint y: 354, endPoint x: 555, endPoint y: 303, distance: 52.8
click at [544, 291] on span "Fechar" at bounding box center [535, 282] width 34 height 17
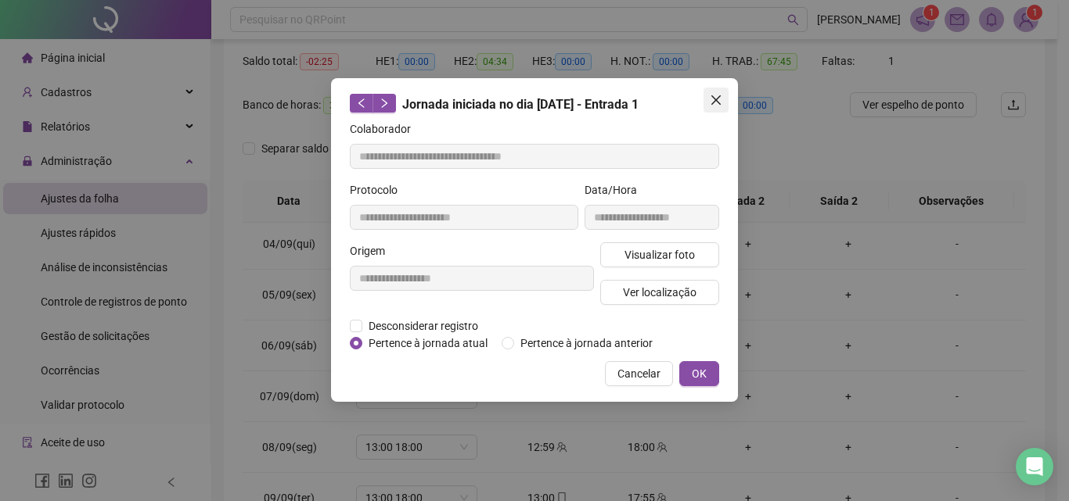
click at [709, 96] on span "Close" at bounding box center [715, 100] width 25 height 13
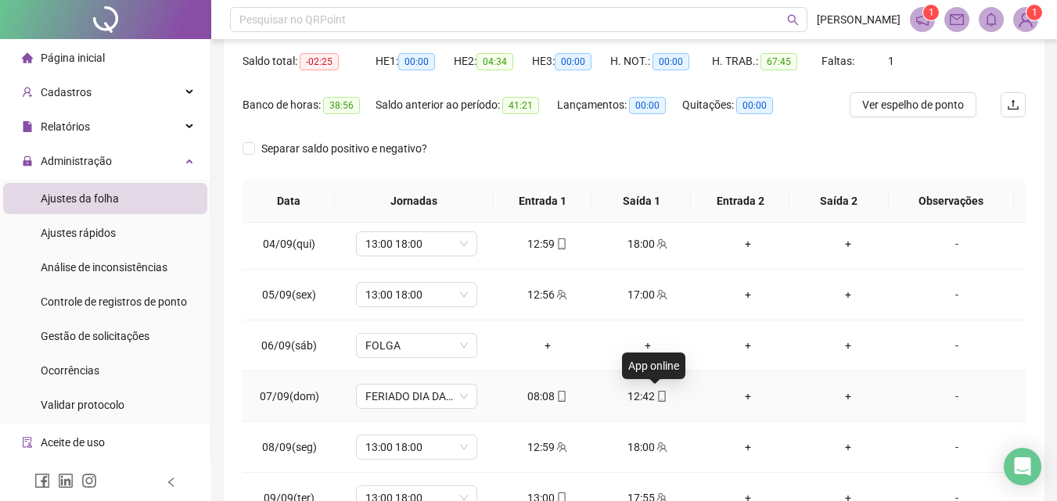
click at [656, 395] on icon "mobile" at bounding box center [661, 396] width 11 height 11
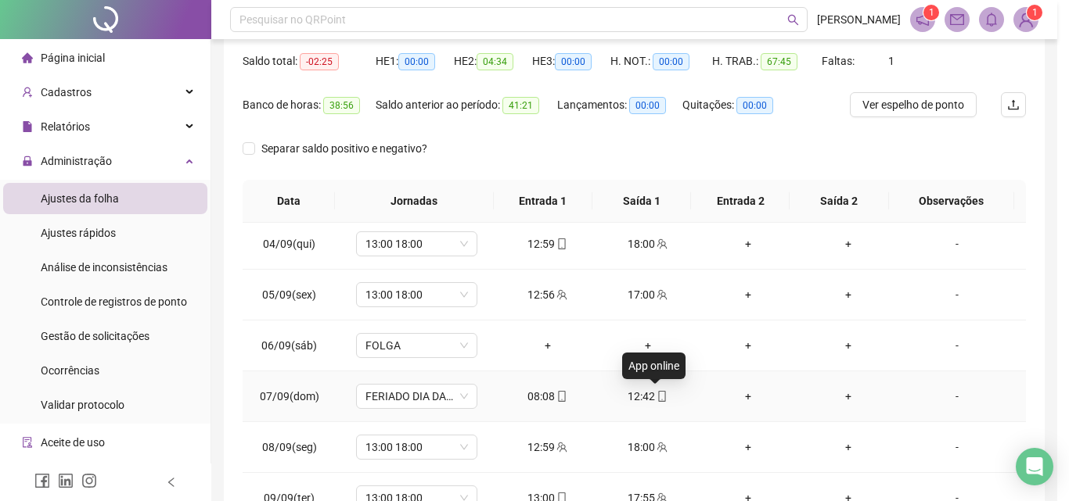
type input "**********"
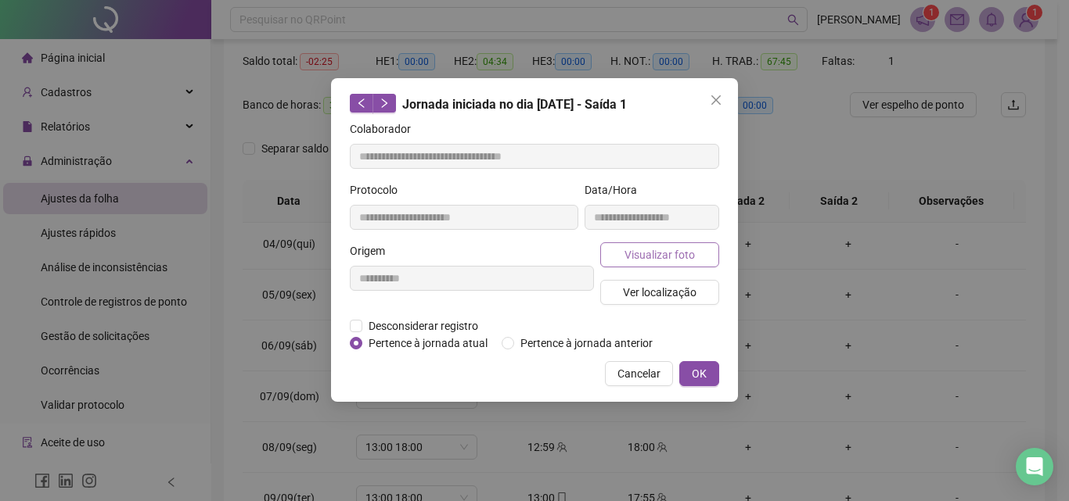
click at [670, 256] on span "Visualizar foto" at bounding box center [659, 254] width 70 height 17
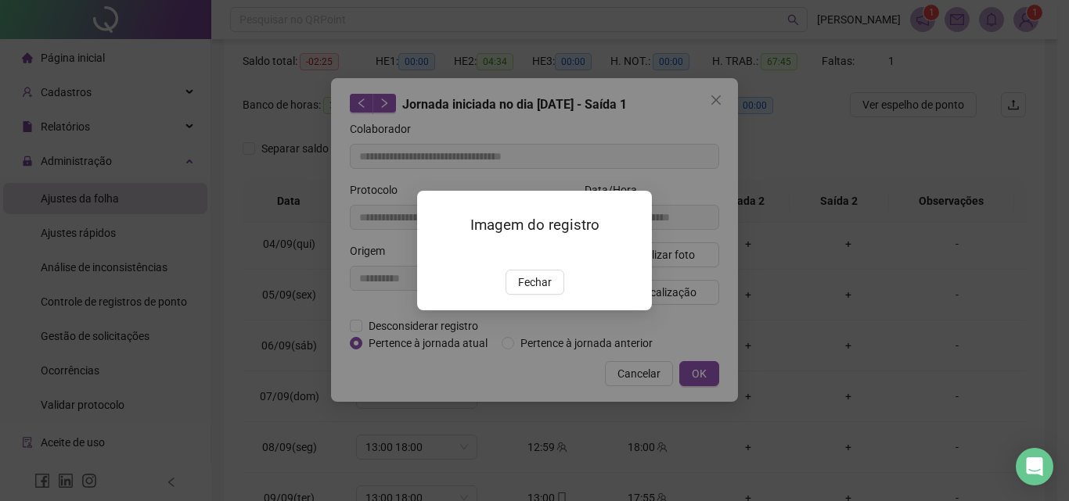
click at [436, 253] on img at bounding box center [436, 253] width 0 height 0
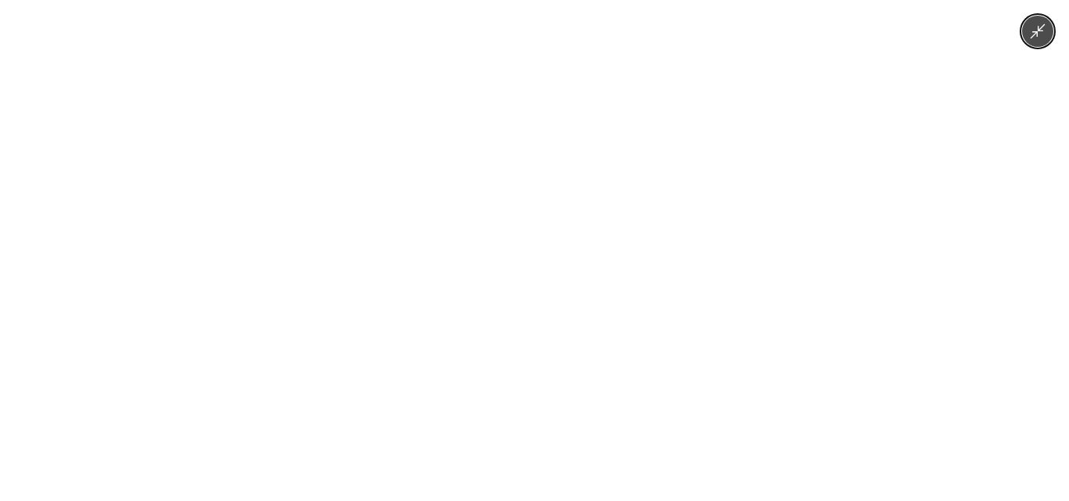
click at [520, 258] on img at bounding box center [535, 250] width 376 height 501
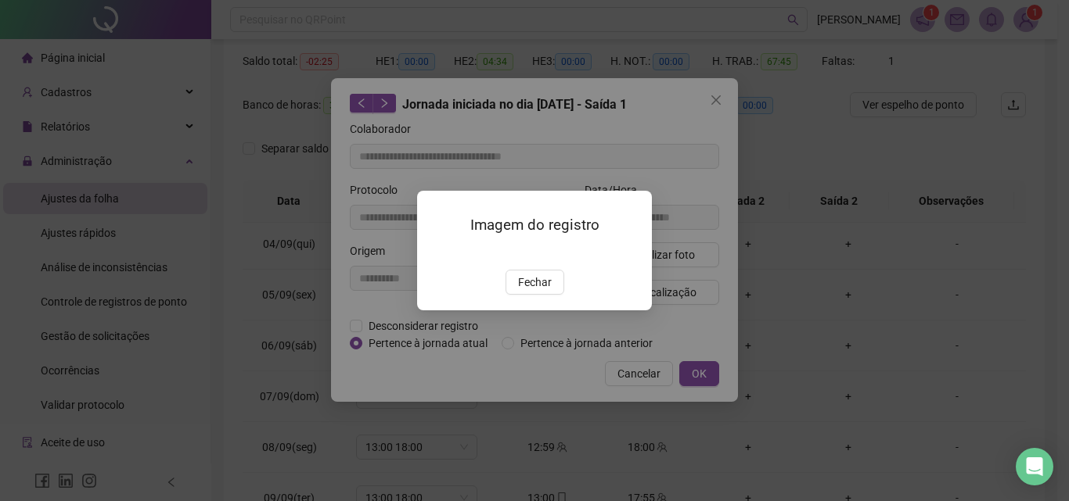
click at [436, 253] on img at bounding box center [436, 253] width 0 height 0
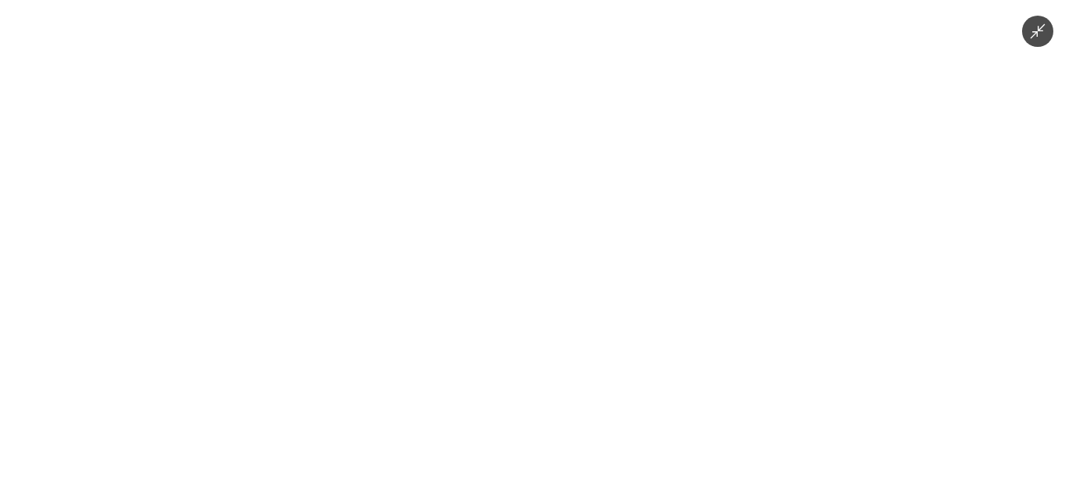
click at [888, 239] on div at bounding box center [534, 250] width 1069 height 501
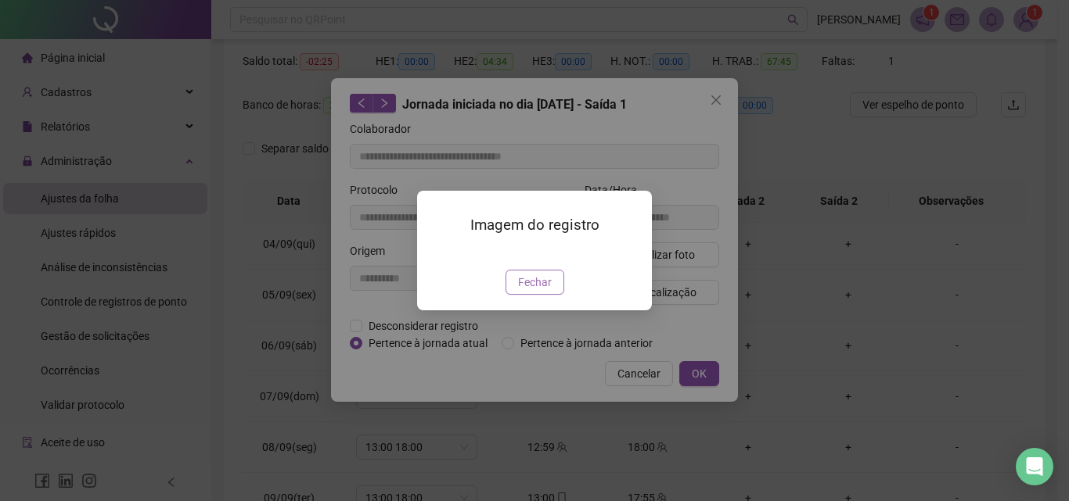
click at [548, 291] on span "Fechar" at bounding box center [535, 282] width 34 height 17
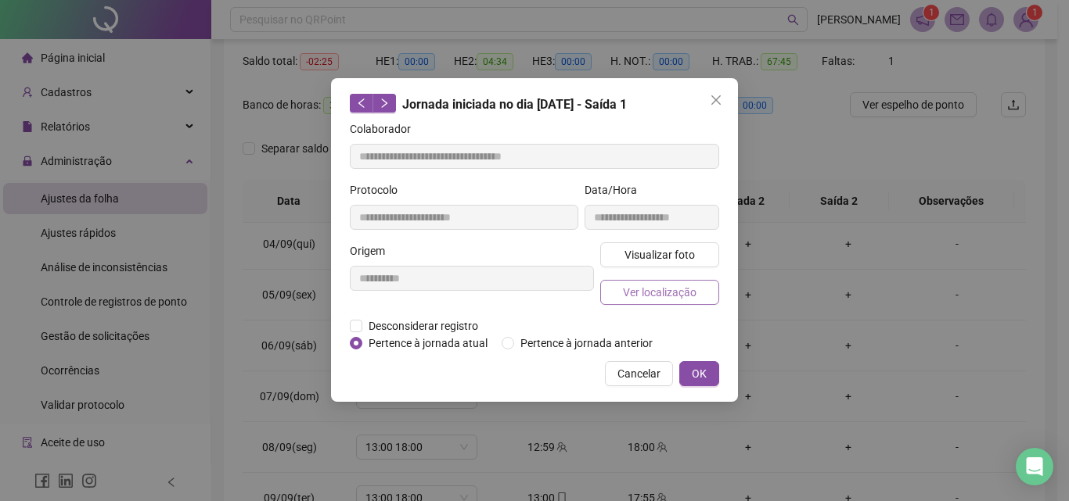
click at [691, 292] on span "Ver localização" at bounding box center [660, 292] width 74 height 17
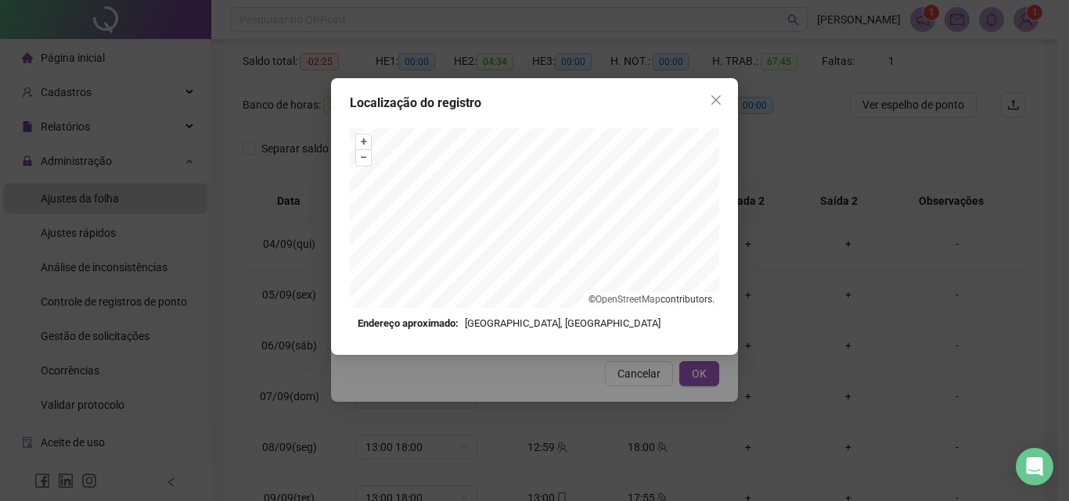
click at [801, 124] on div "Localização do registro + – ⇧ › © OpenStreetMap contributors. Endereço aproxima…" at bounding box center [534, 250] width 1069 height 501
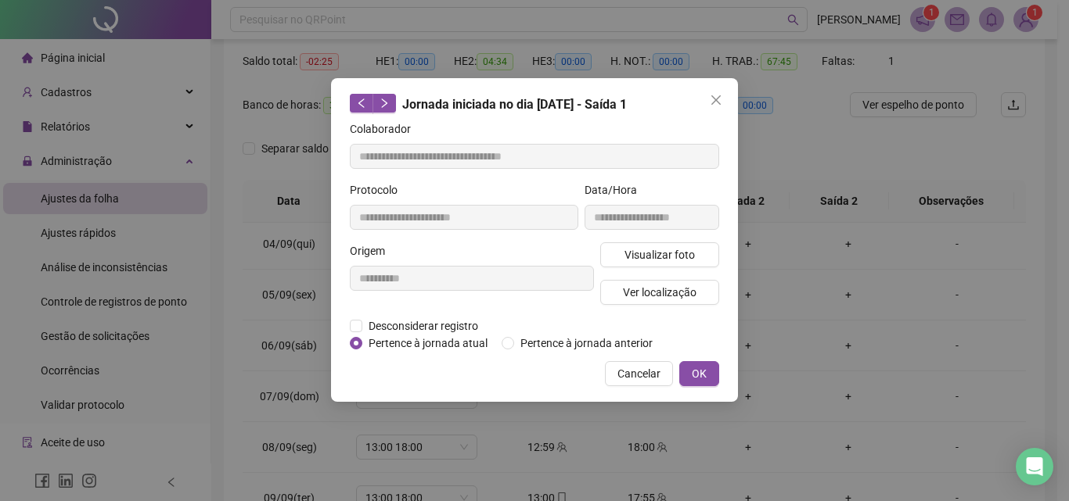
click at [716, 99] on div "Localização do registro Endereço aproximado: [STREET_ADDRESS] *OBS Os registros…" at bounding box center [534, 250] width 1069 height 501
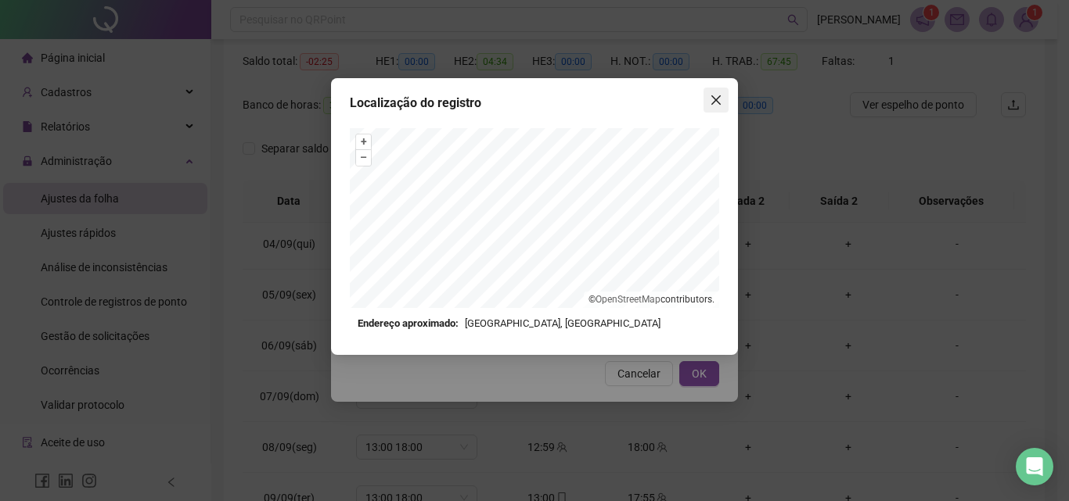
click at [718, 104] on icon "close" at bounding box center [716, 100] width 13 height 13
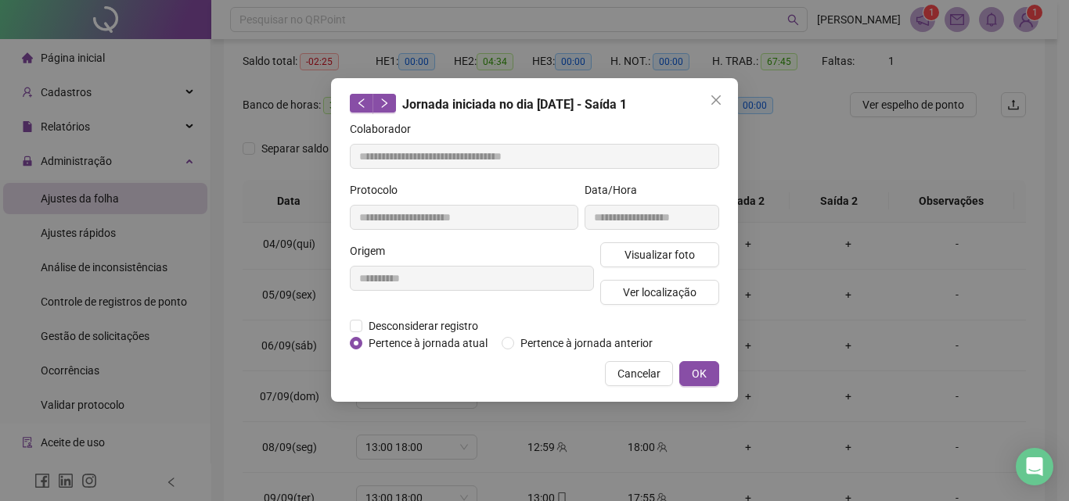
click at [720, 97] on icon "close" at bounding box center [715, 99] width 9 height 9
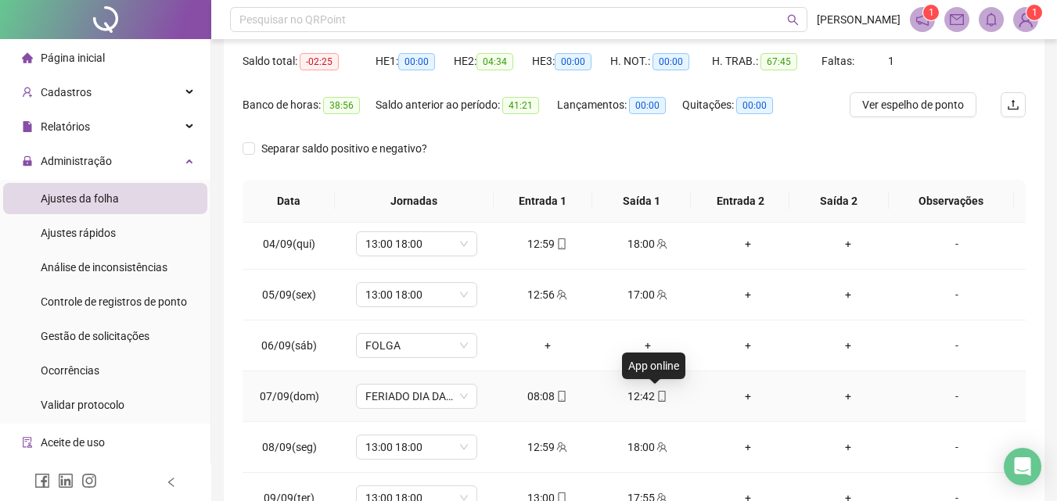
click at [656, 396] on icon "mobile" at bounding box center [661, 396] width 11 height 11
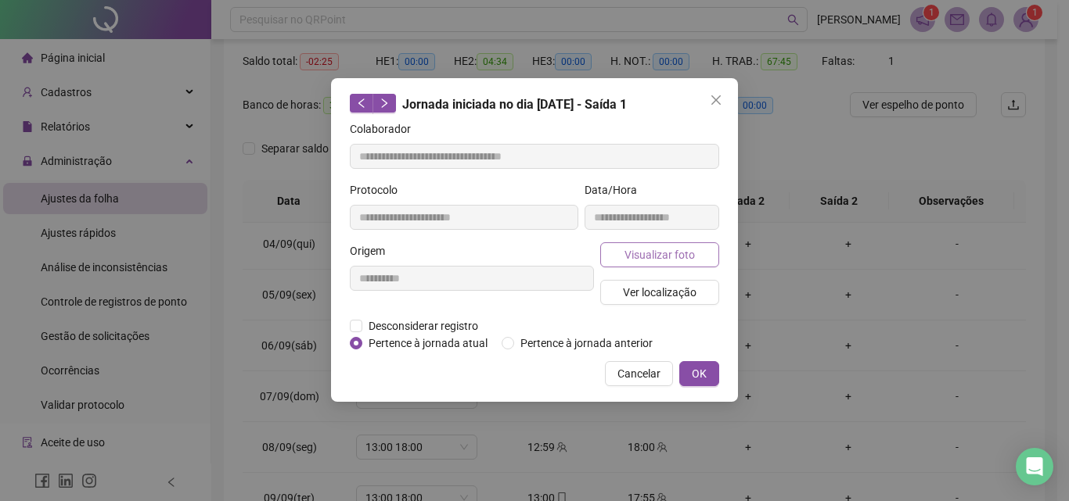
click at [674, 249] on span "Visualizar foto" at bounding box center [659, 254] width 70 height 17
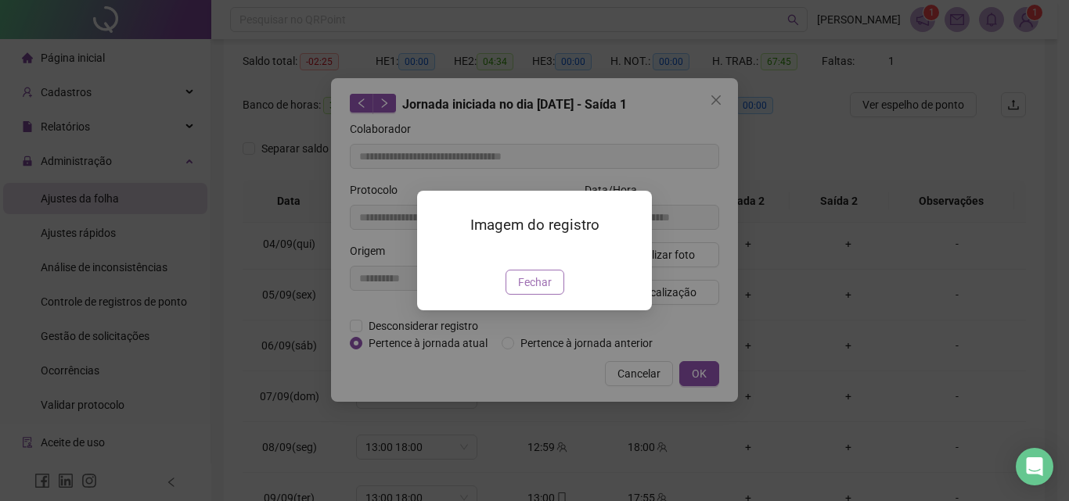
click at [540, 291] on span "Fechar" at bounding box center [535, 282] width 34 height 17
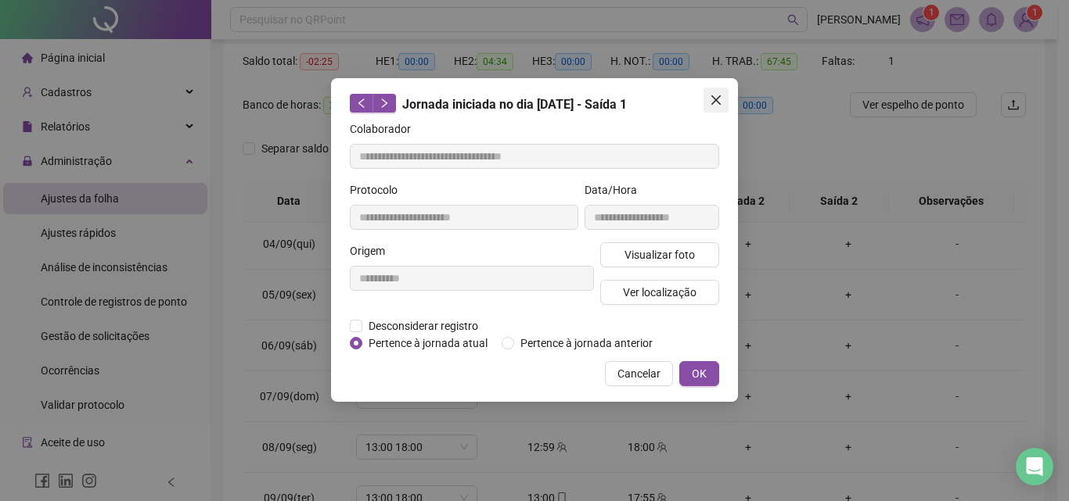
click at [716, 100] on icon "close" at bounding box center [715, 99] width 9 height 9
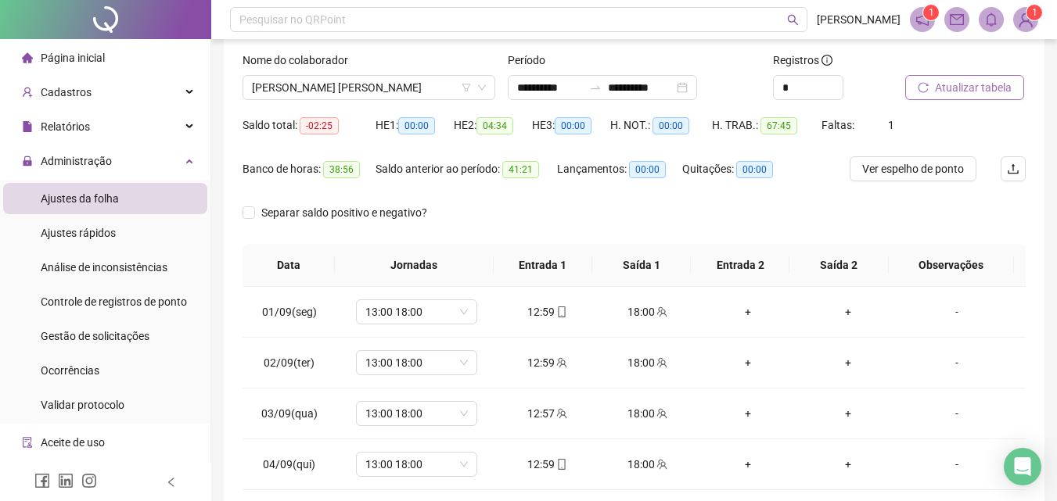
scroll to position [0, 0]
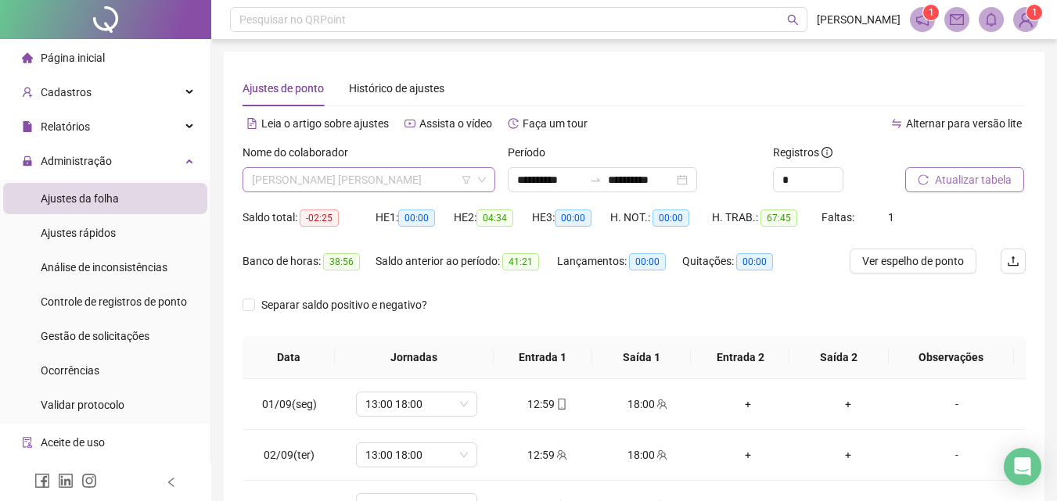
click at [315, 174] on span "[PERSON_NAME] [PERSON_NAME]" at bounding box center [369, 179] width 234 height 23
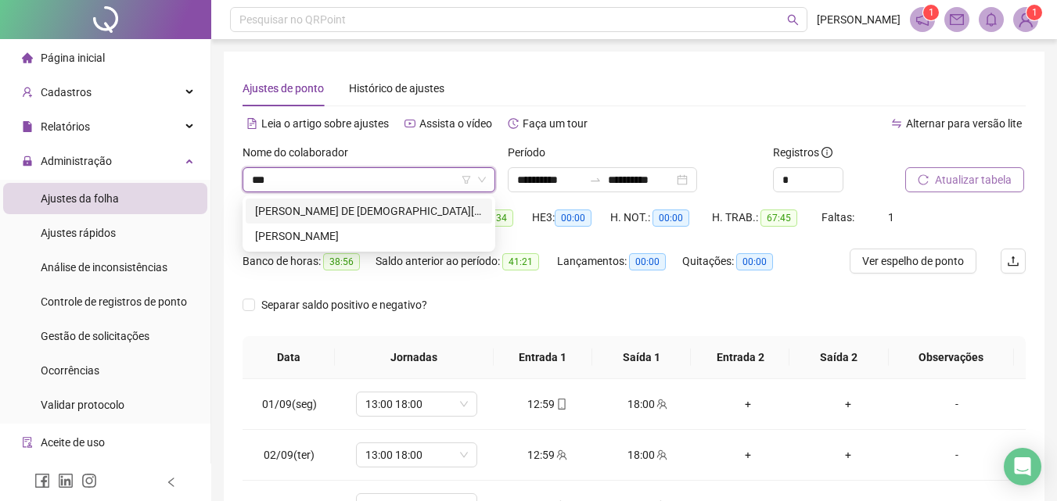
type input "****"
click at [338, 212] on div "[PERSON_NAME] DE [DEMOGRAPHIC_DATA][PERSON_NAME]" at bounding box center [369, 211] width 228 height 17
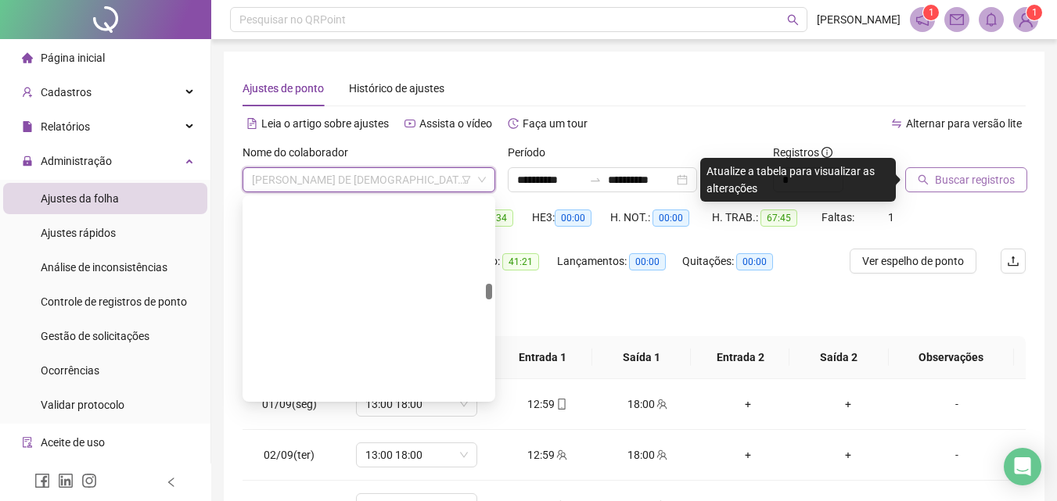
scroll to position [1502, 0]
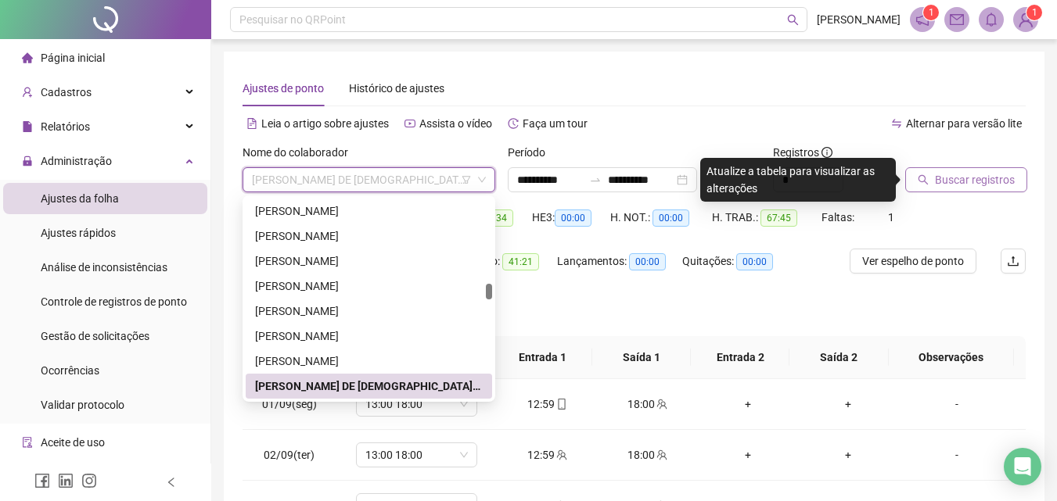
click at [330, 189] on span "[PERSON_NAME] DE [DEMOGRAPHIC_DATA][PERSON_NAME]" at bounding box center [369, 179] width 234 height 23
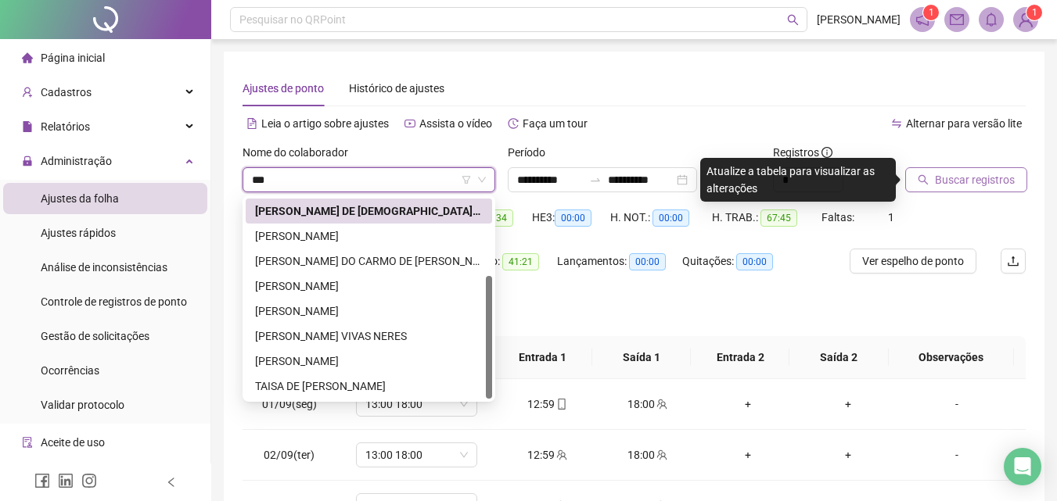
scroll to position [0, 0]
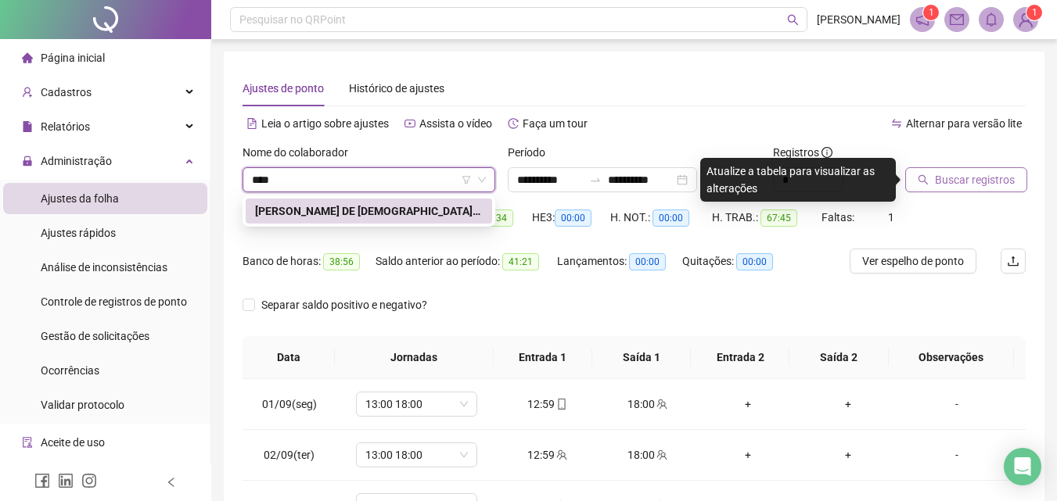
click at [307, 181] on input "****" at bounding box center [362, 179] width 220 height 23
type input "***"
click at [321, 241] on div "[PERSON_NAME]" at bounding box center [369, 236] width 228 height 17
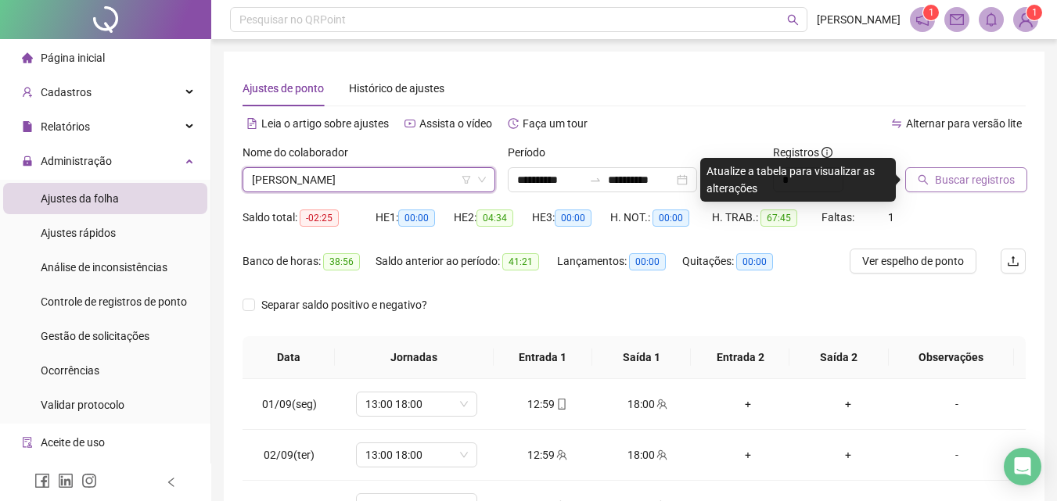
click at [958, 178] on span "Buscar registros" at bounding box center [975, 179] width 80 height 17
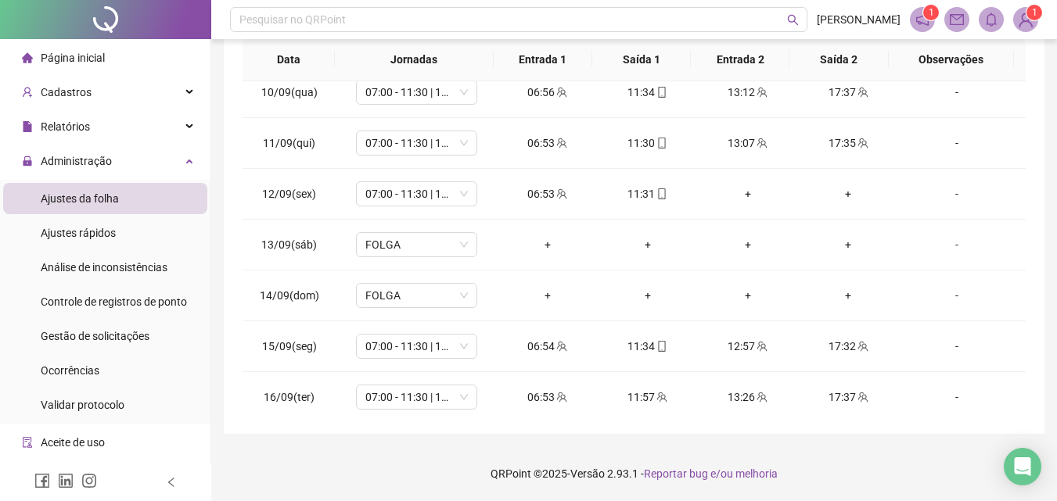
scroll to position [581, 0]
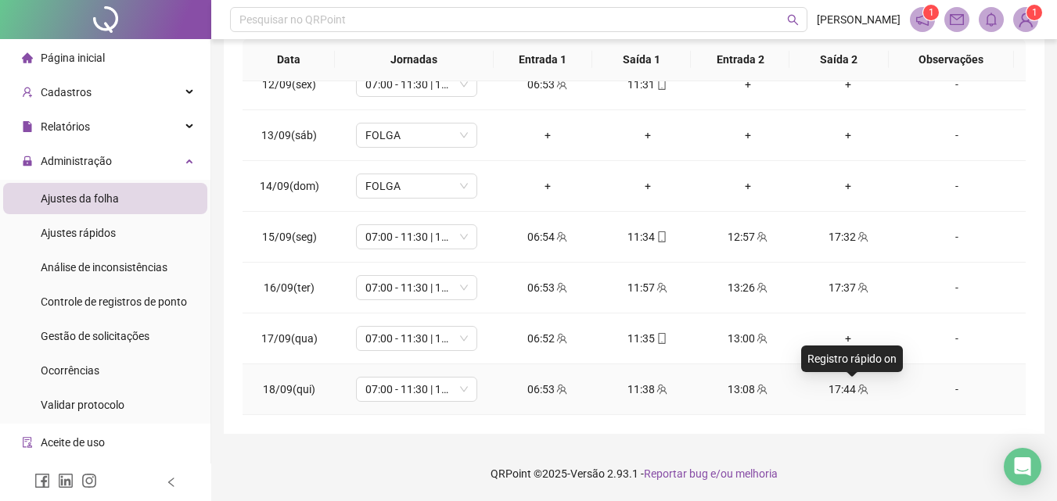
click at [857, 389] on icon "team" at bounding box center [862, 389] width 11 height 11
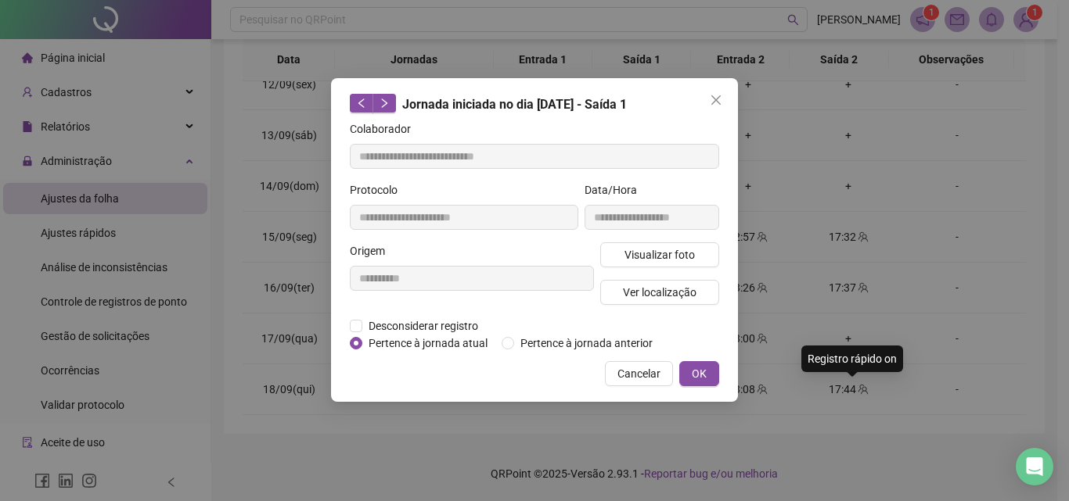
type input "**********"
click at [688, 260] on span "Visualizar foto" at bounding box center [659, 254] width 70 height 17
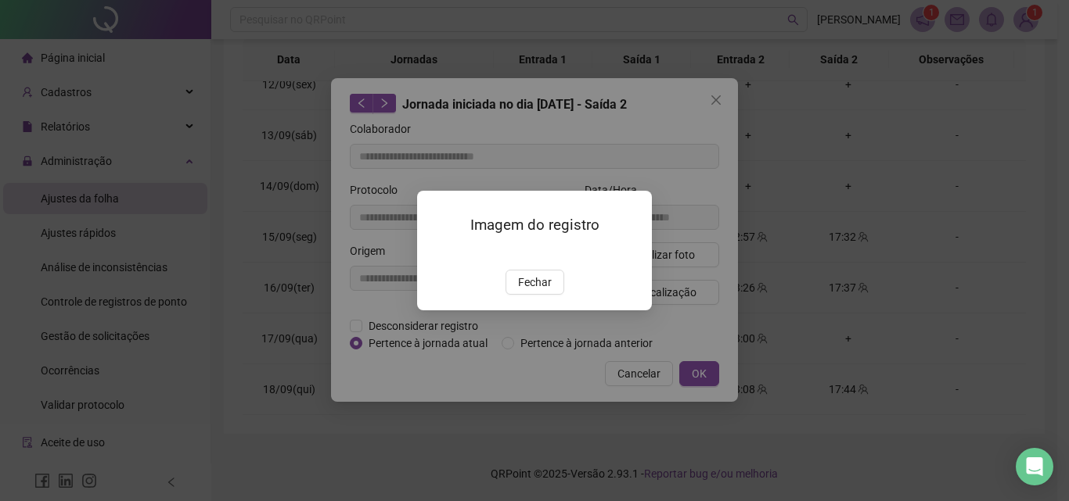
click at [436, 253] on img at bounding box center [436, 253] width 0 height 0
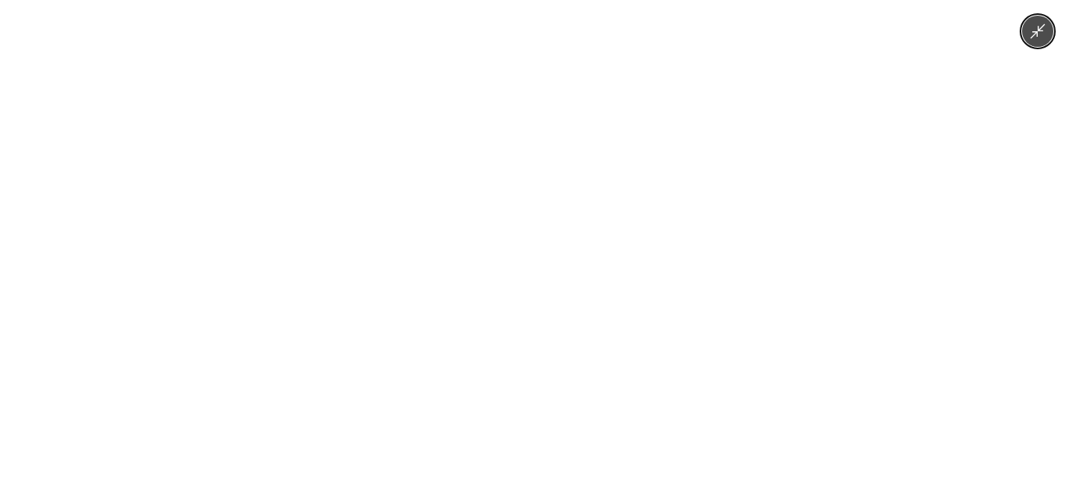
click at [574, 276] on img at bounding box center [534, 250] width 669 height 501
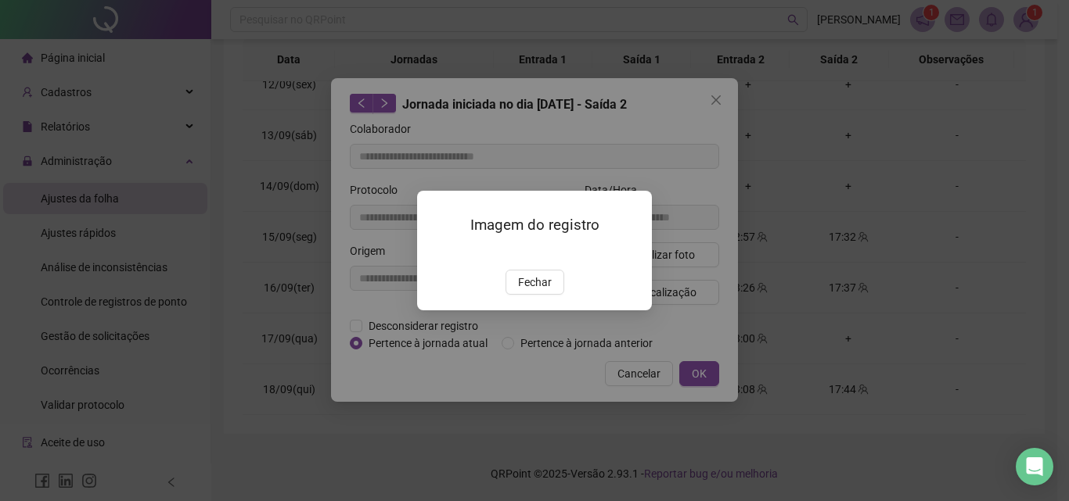
click at [436, 253] on img at bounding box center [436, 253] width 0 height 0
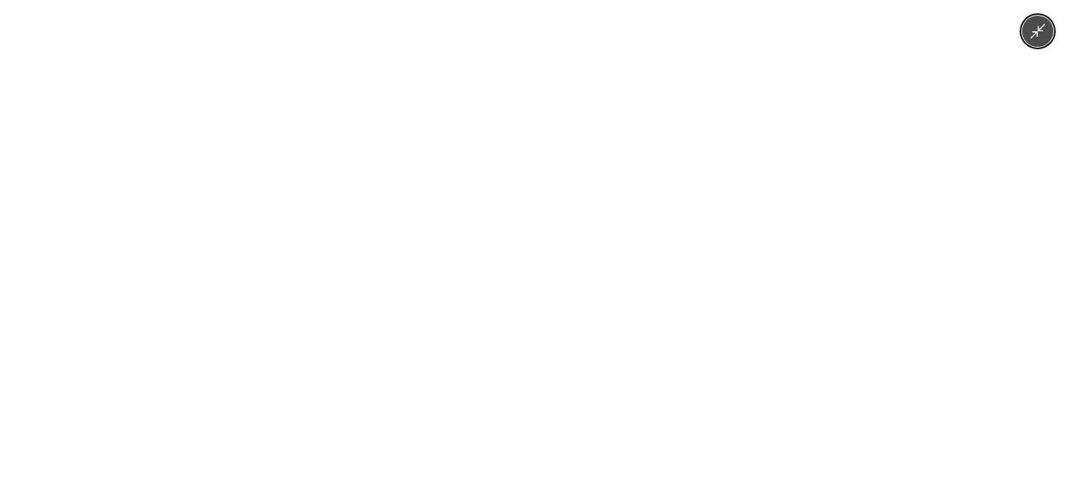
click at [574, 276] on img at bounding box center [534, 250] width 669 height 501
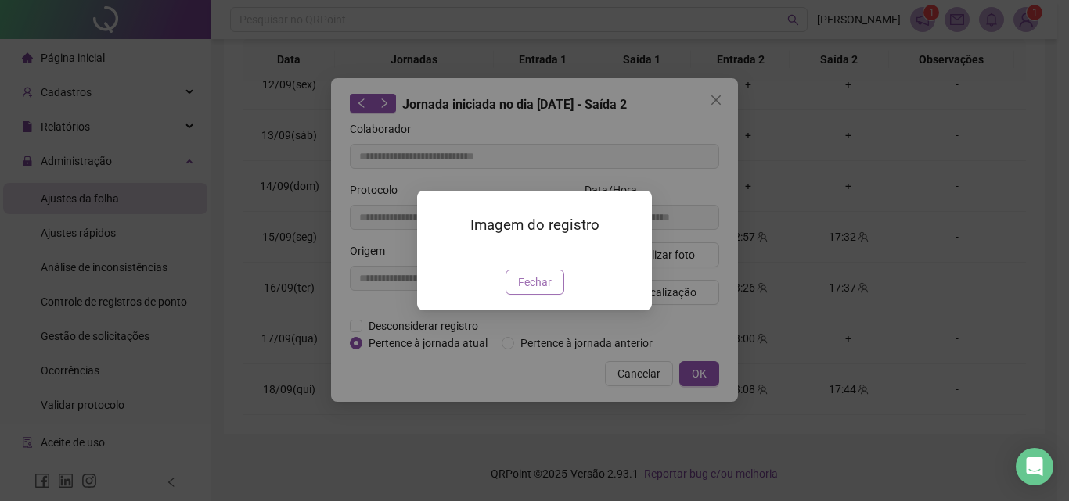
click at [542, 291] on span "Fechar" at bounding box center [535, 282] width 34 height 17
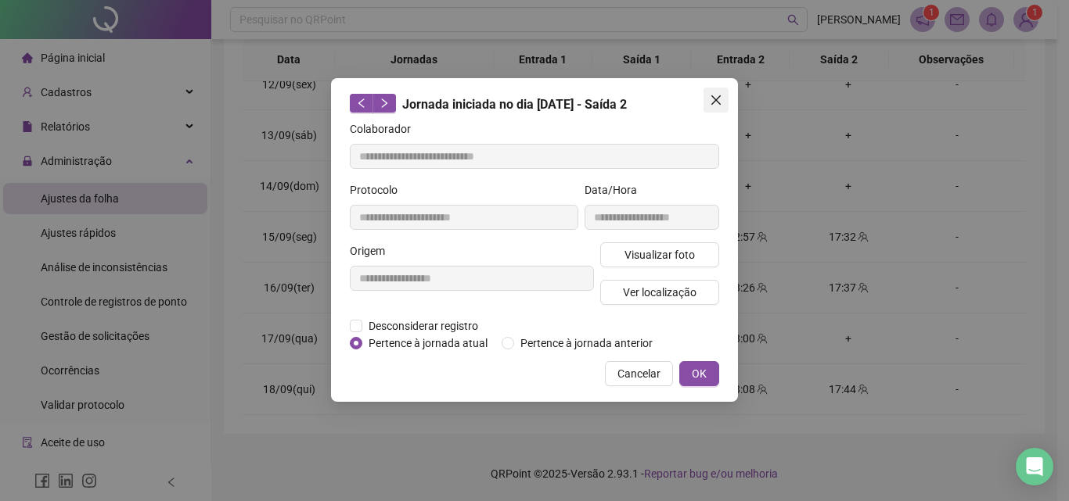
click at [709, 104] on span "Close" at bounding box center [715, 100] width 25 height 13
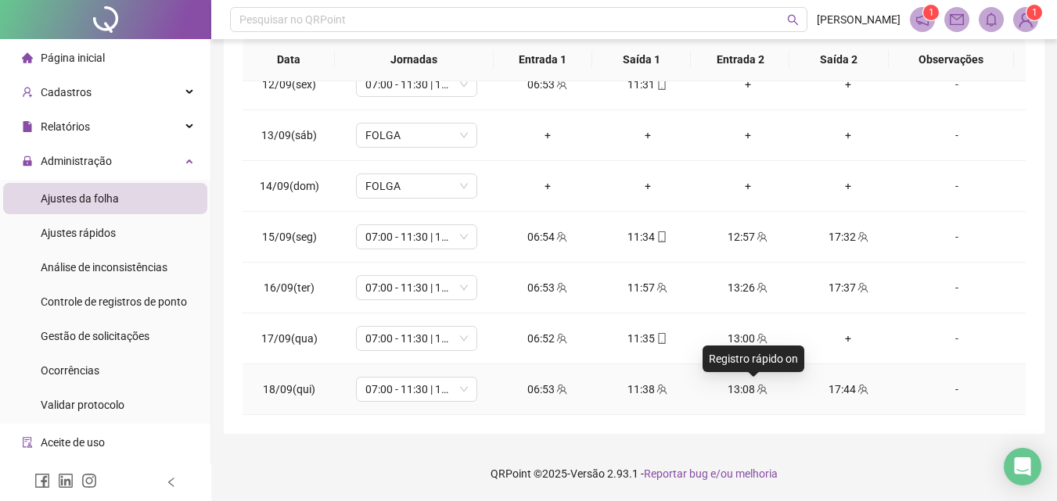
click at [757, 394] on icon "team" at bounding box center [762, 389] width 11 height 11
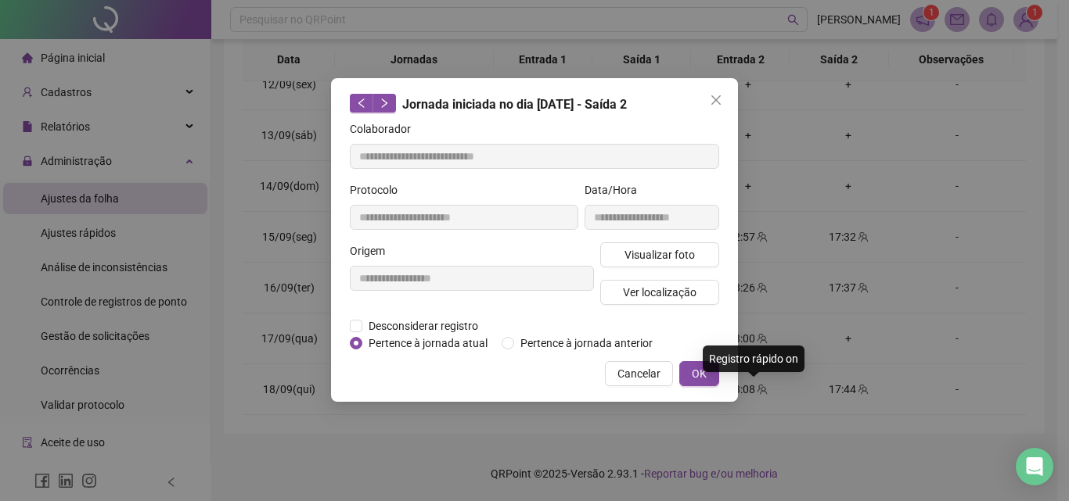
type input "**********"
click at [688, 259] on span "Visualizar foto" at bounding box center [659, 254] width 70 height 17
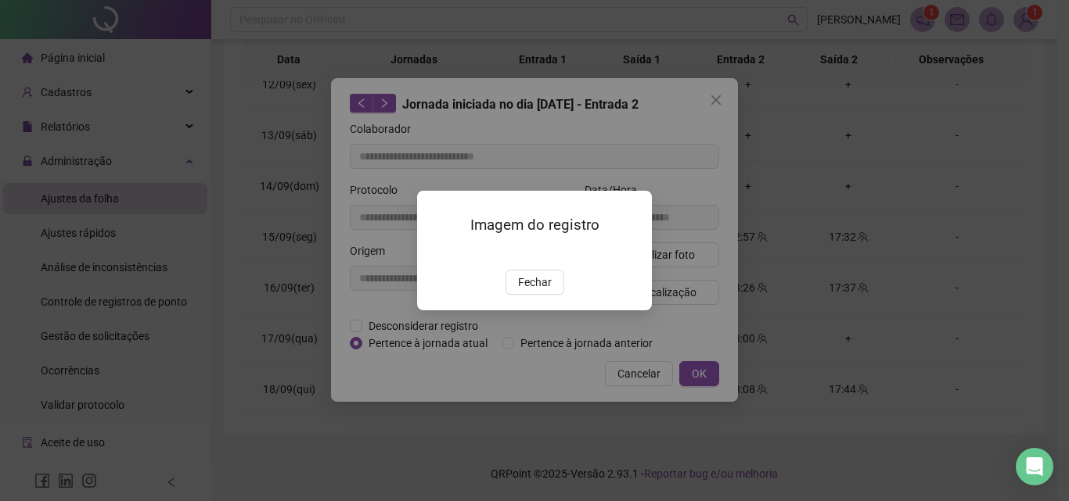
click at [436, 253] on img at bounding box center [436, 253] width 0 height 0
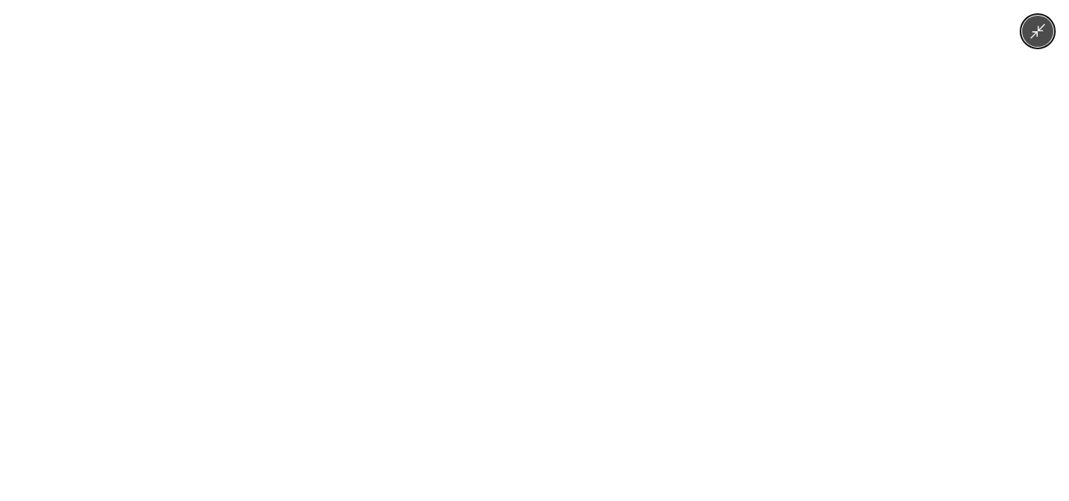
click at [578, 252] on img at bounding box center [534, 250] width 669 height 501
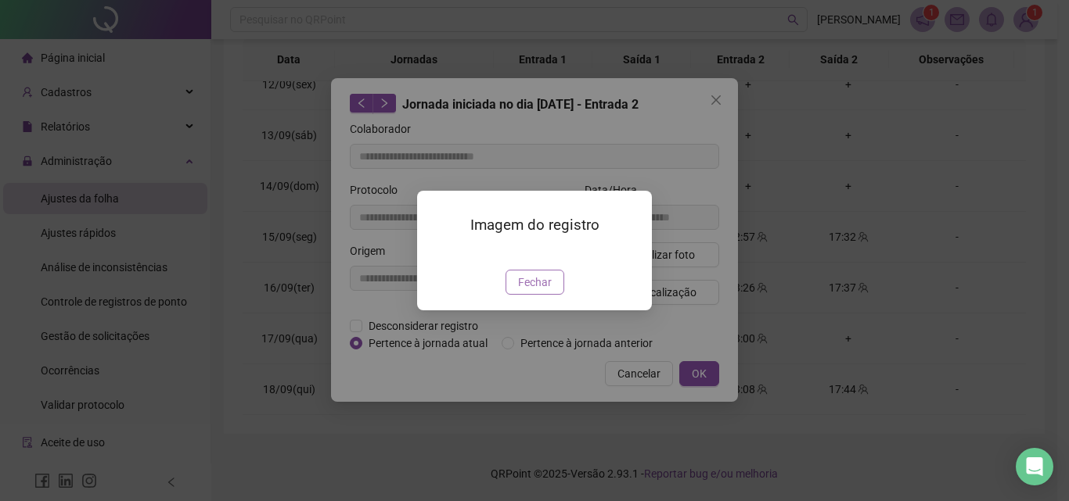
click at [551, 295] on button "Fechar" at bounding box center [534, 282] width 59 height 25
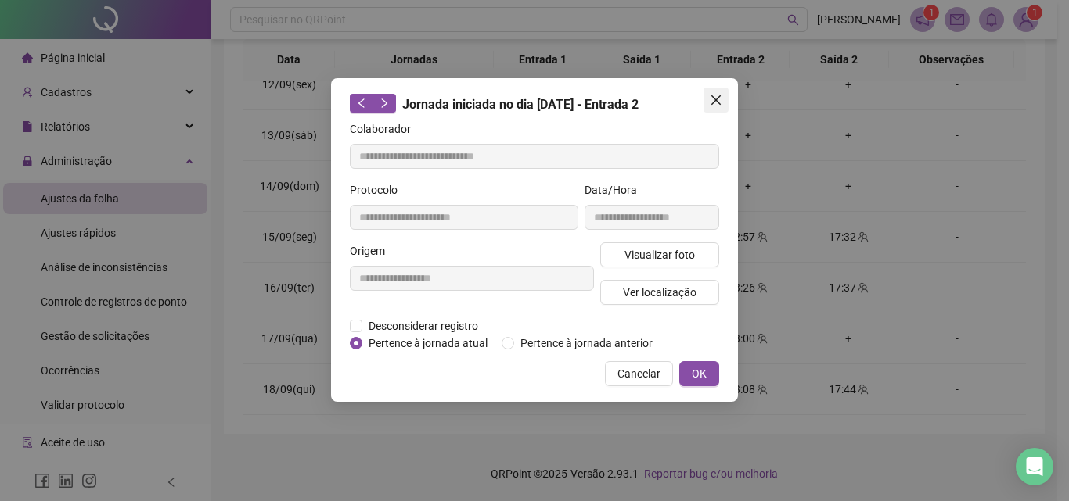
click at [721, 102] on icon "close" at bounding box center [716, 100] width 13 height 13
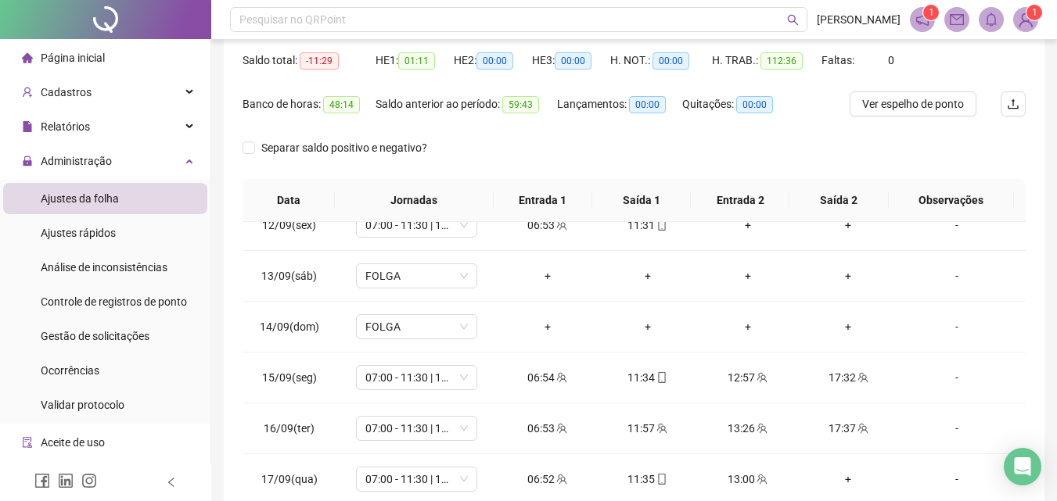
scroll to position [0, 0]
